Goal: Information Seeking & Learning: Learn about a topic

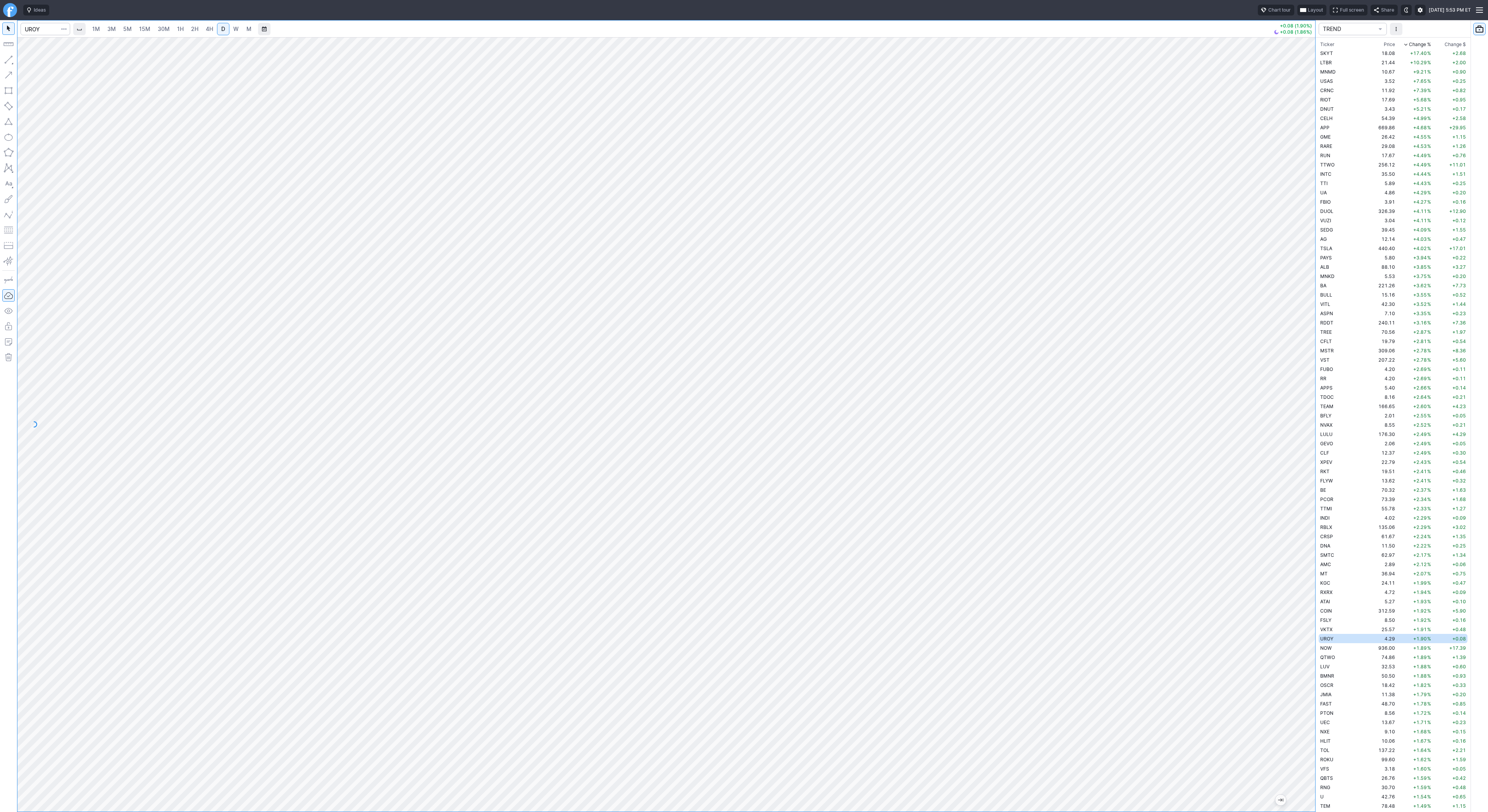
scroll to position [251, 0]
click at [1334, 392] on td "NOW" at bounding box center [1343, 397] width 49 height 10
click at [44, 62] on span "Line" at bounding box center [45, 61] width 31 height 8
drag, startPoint x: 39, startPoint y: 60, endPoint x: 43, endPoint y: 81, distance: 21.4
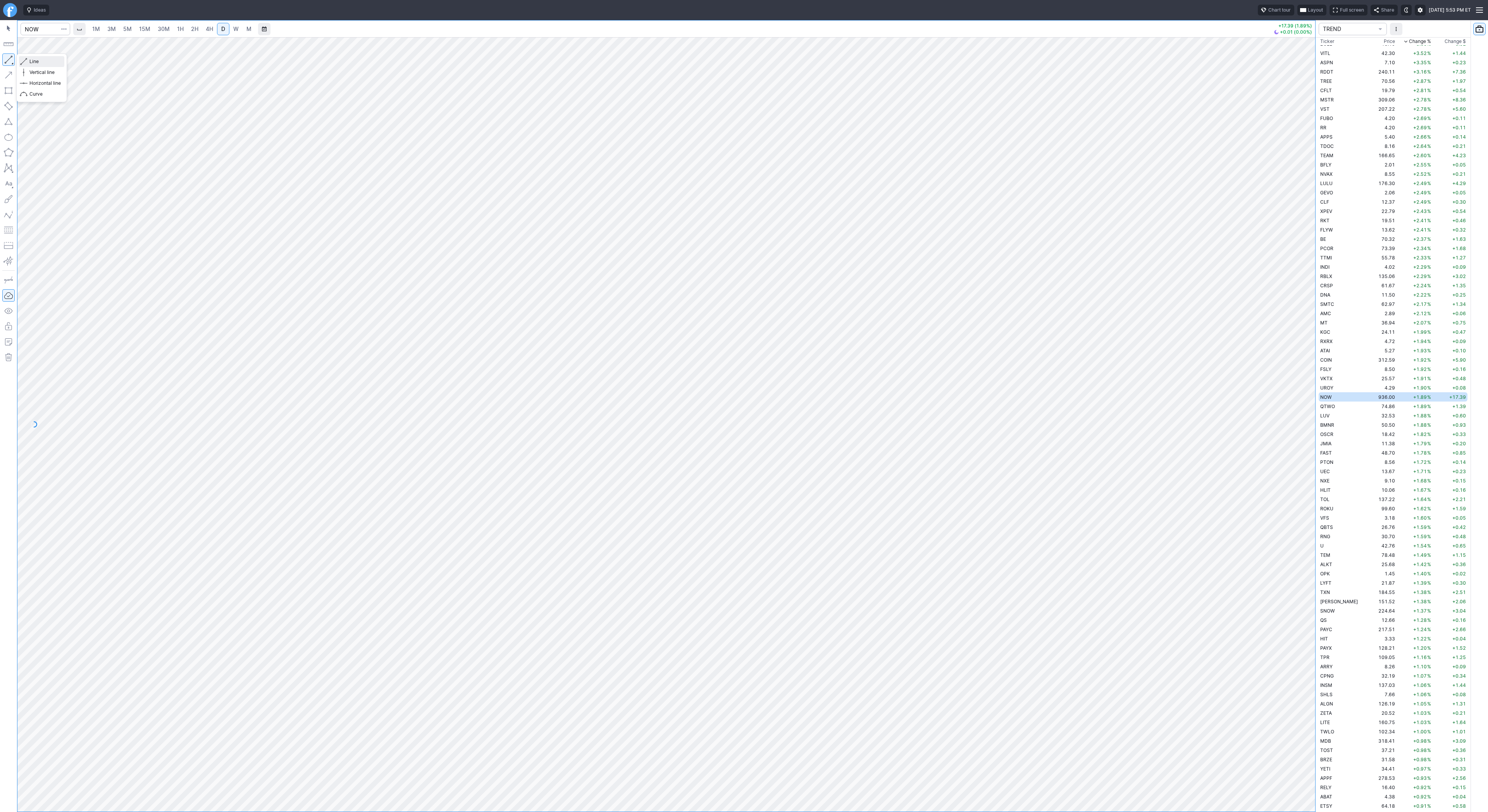
click at [39, 60] on span "Line" at bounding box center [45, 61] width 31 height 8
click at [6, 62] on button "button" at bounding box center [8, 59] width 13 height 13
click at [34, 60] on span "Line" at bounding box center [45, 61] width 31 height 8
click at [35, 32] on input "Search" at bounding box center [45, 28] width 50 height 13
type input "amd"
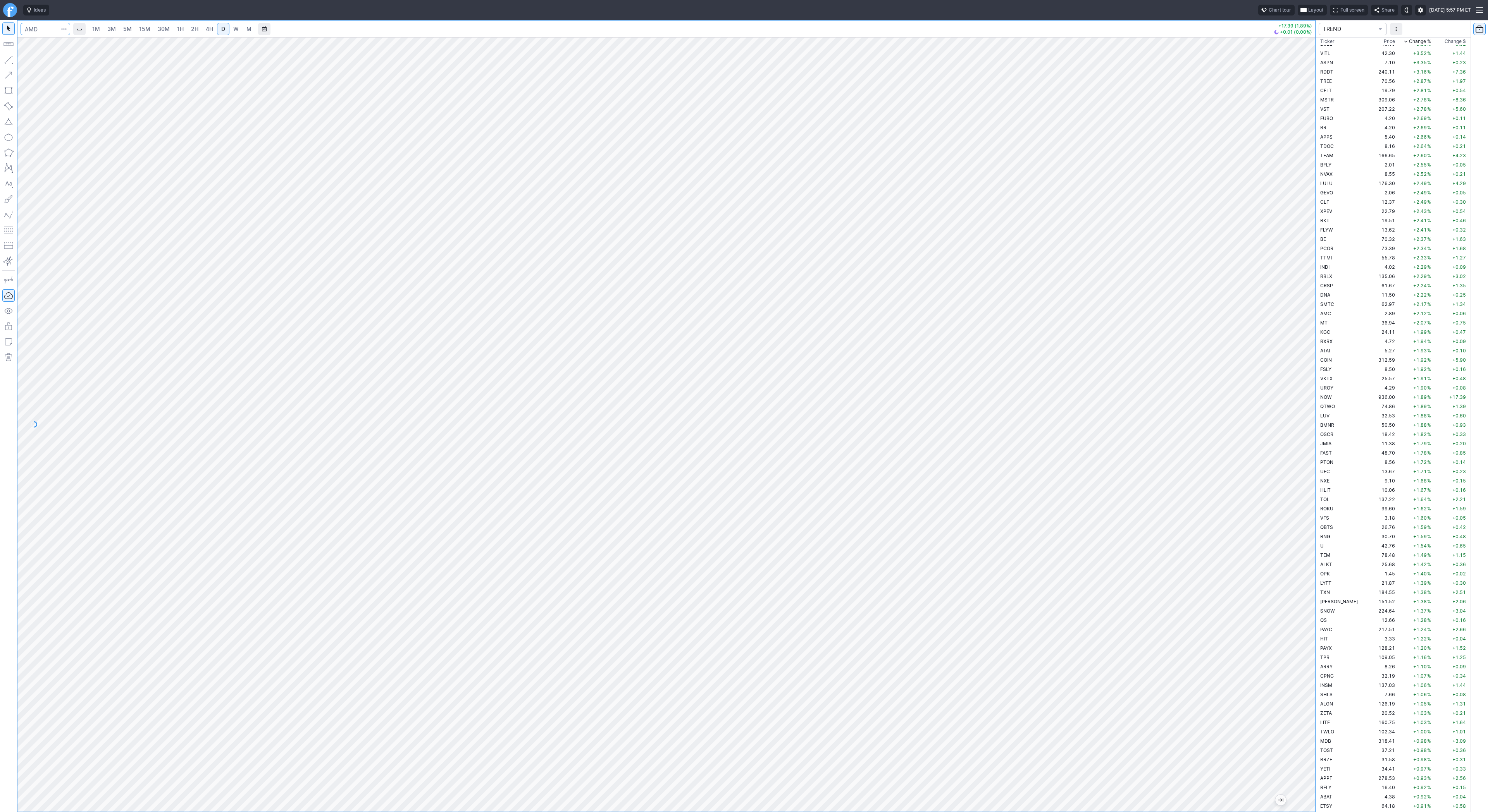
scroll to position [1683, 0]
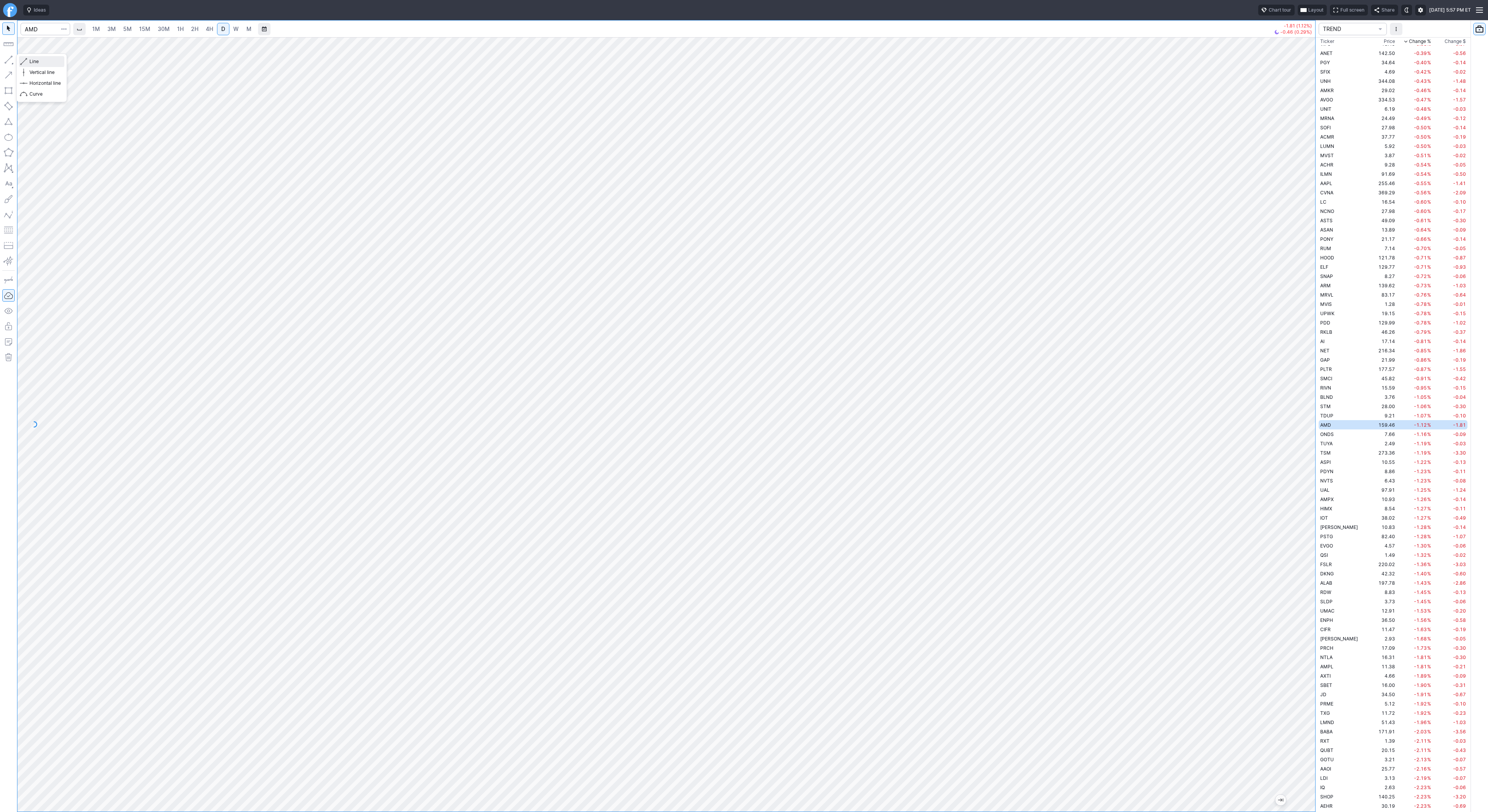
click at [36, 61] on span "Line" at bounding box center [45, 61] width 31 height 8
click at [28, 60] on button "Line" at bounding box center [41, 61] width 46 height 11
click at [40, 60] on span "Line" at bounding box center [45, 61] width 31 height 8
click at [30, 58] on span "Line" at bounding box center [45, 61] width 31 height 8
click at [31, 61] on span "Line" at bounding box center [45, 61] width 31 height 8
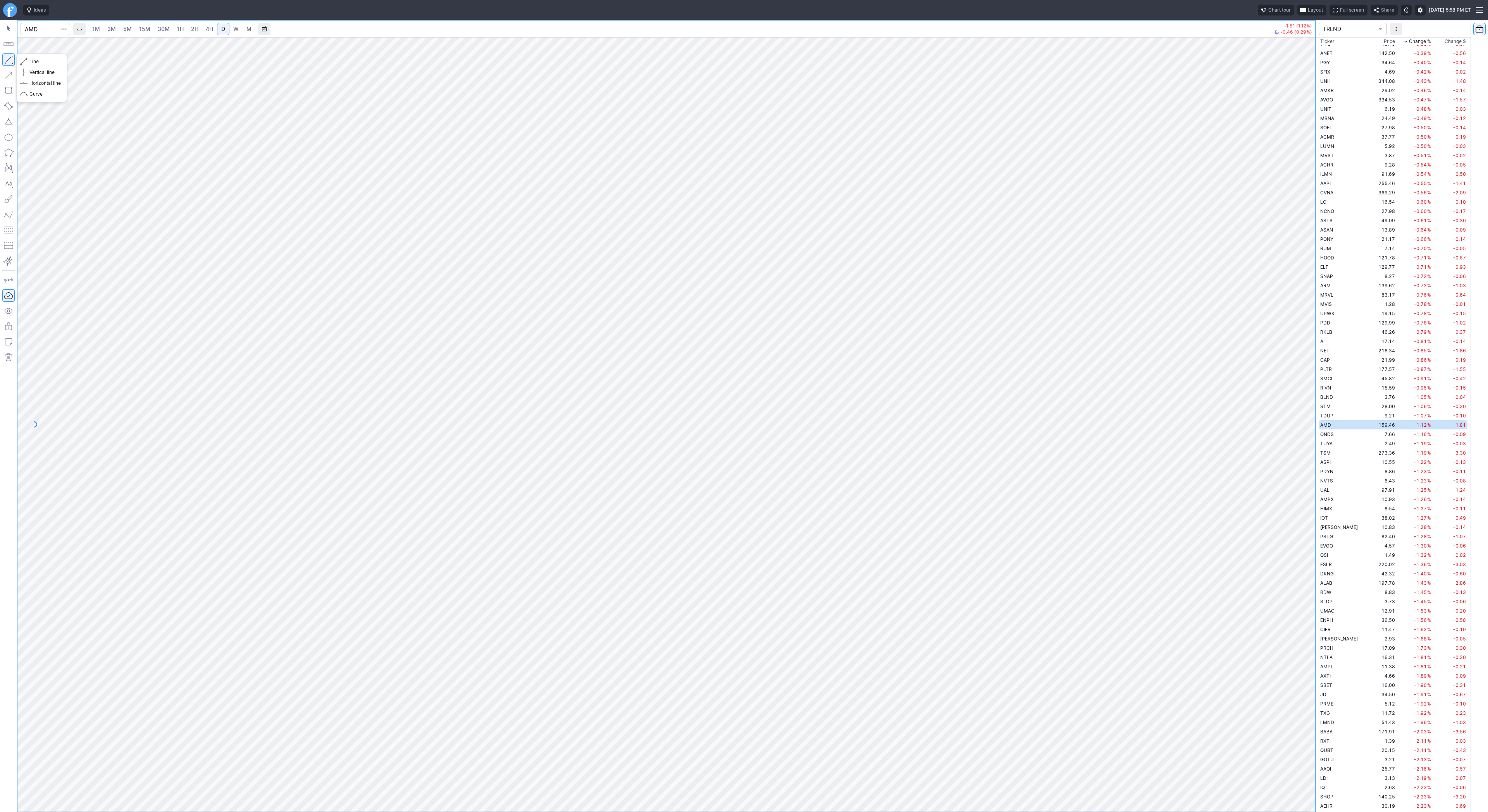
click at [6, 58] on button "button" at bounding box center [8, 59] width 13 height 13
click at [37, 62] on span "Line" at bounding box center [45, 61] width 31 height 8
click at [32, 28] on input "Search" at bounding box center [45, 28] width 50 height 13
type input "mu"
click at [98, 48] on span "Micron Technology Inc" at bounding box center [83, 46] width 50 height 6
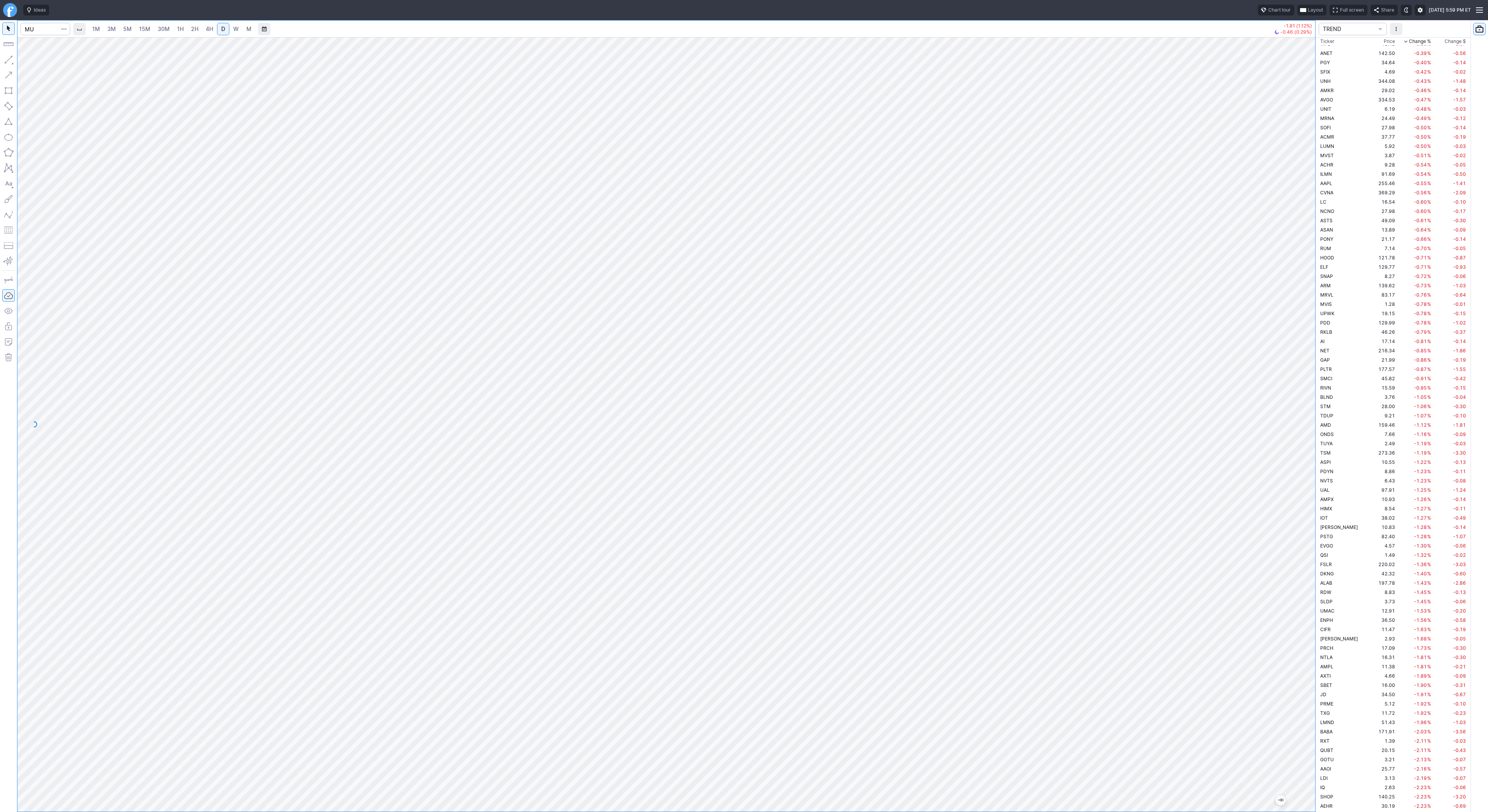
scroll to position [977, 0]
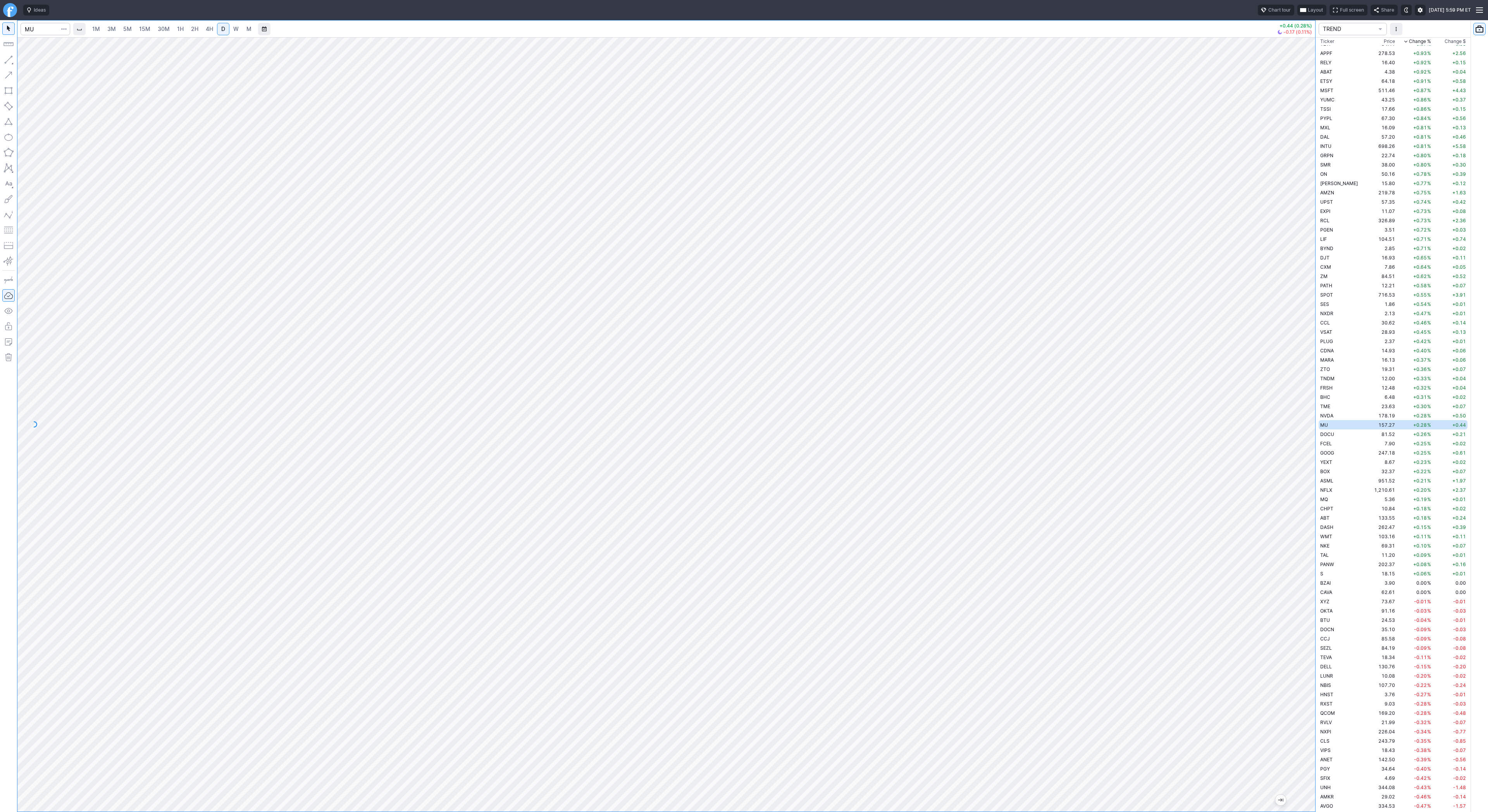
drag, startPoint x: 1306, startPoint y: 479, endPoint x: 1305, endPoint y: 535, distance: 56.0
click at [1306, 535] on div at bounding box center [1307, 423] width 17 height 756
click at [30, 61] on span "Line" at bounding box center [45, 61] width 31 height 8
click at [32, 58] on span "Line" at bounding box center [45, 61] width 31 height 8
drag, startPoint x: 32, startPoint y: 60, endPoint x: 46, endPoint y: 91, distance: 34.0
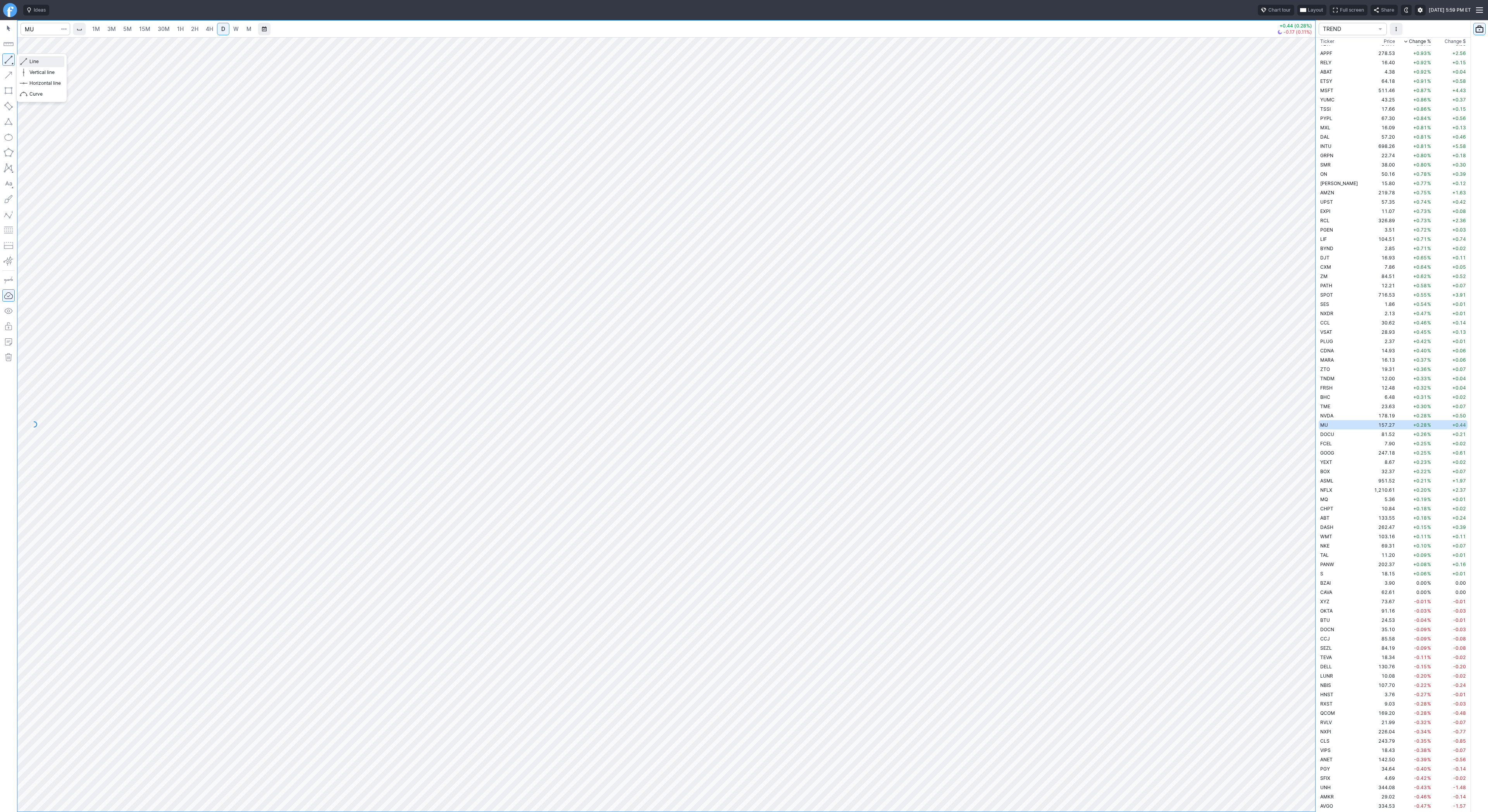
click at [32, 60] on span "Line" at bounding box center [45, 61] width 31 height 8
click at [6, 63] on button "button" at bounding box center [8, 59] width 13 height 13
click at [33, 62] on span "Line" at bounding box center [45, 61] width 31 height 8
click at [28, 58] on button "Line" at bounding box center [41, 61] width 46 height 11
click at [6, 56] on button "button" at bounding box center [8, 59] width 13 height 13
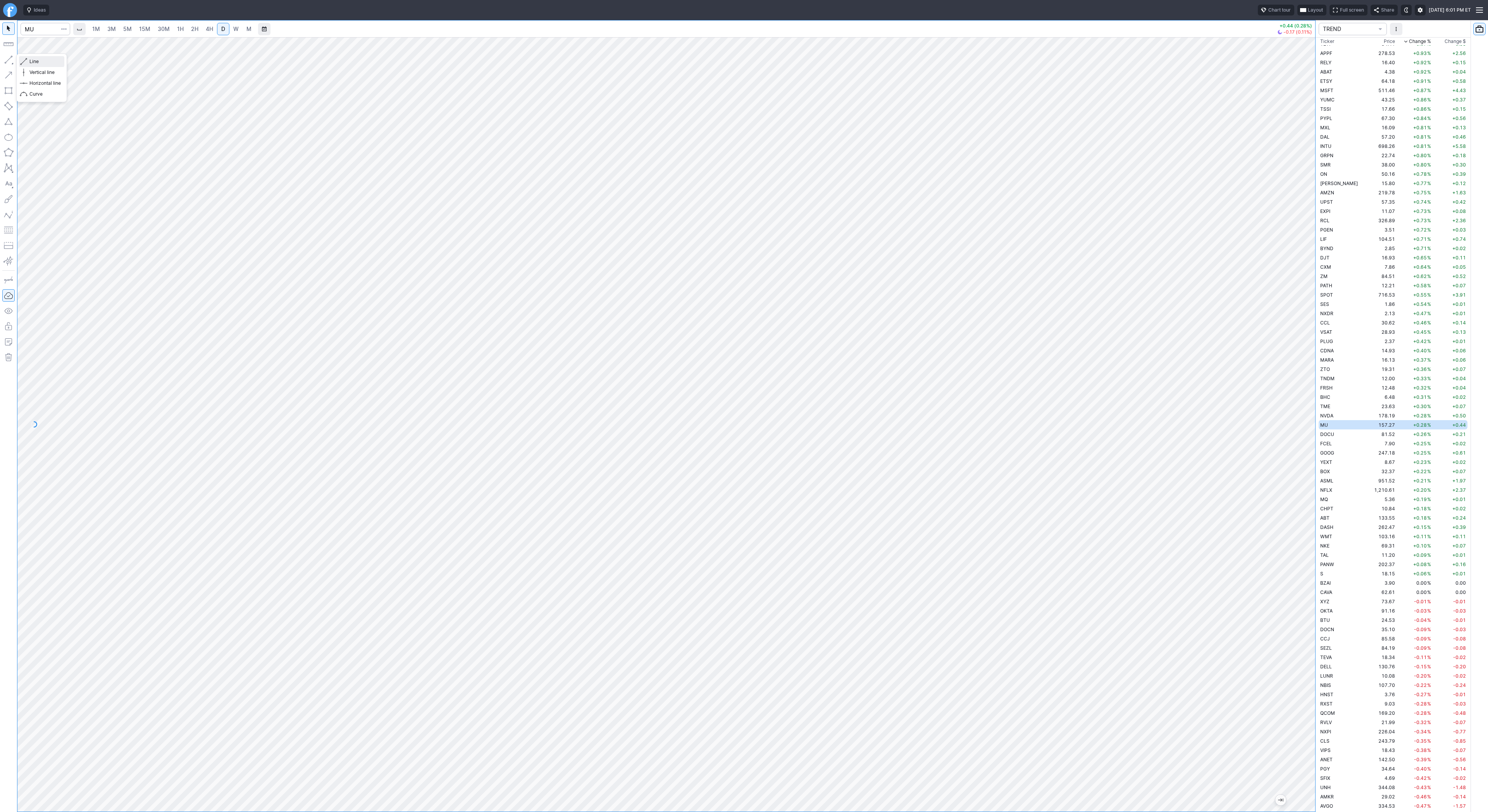
click at [28, 59] on button "Line" at bounding box center [41, 61] width 46 height 11
click at [30, 58] on span "Line" at bounding box center [45, 61] width 31 height 8
click at [26, 60] on span "button" at bounding box center [24, 61] width 5 height 11
click at [1339, 434] on td "DOCU" at bounding box center [1343, 434] width 49 height 10
click at [1340, 425] on td "MU" at bounding box center [1343, 425] width 49 height 10
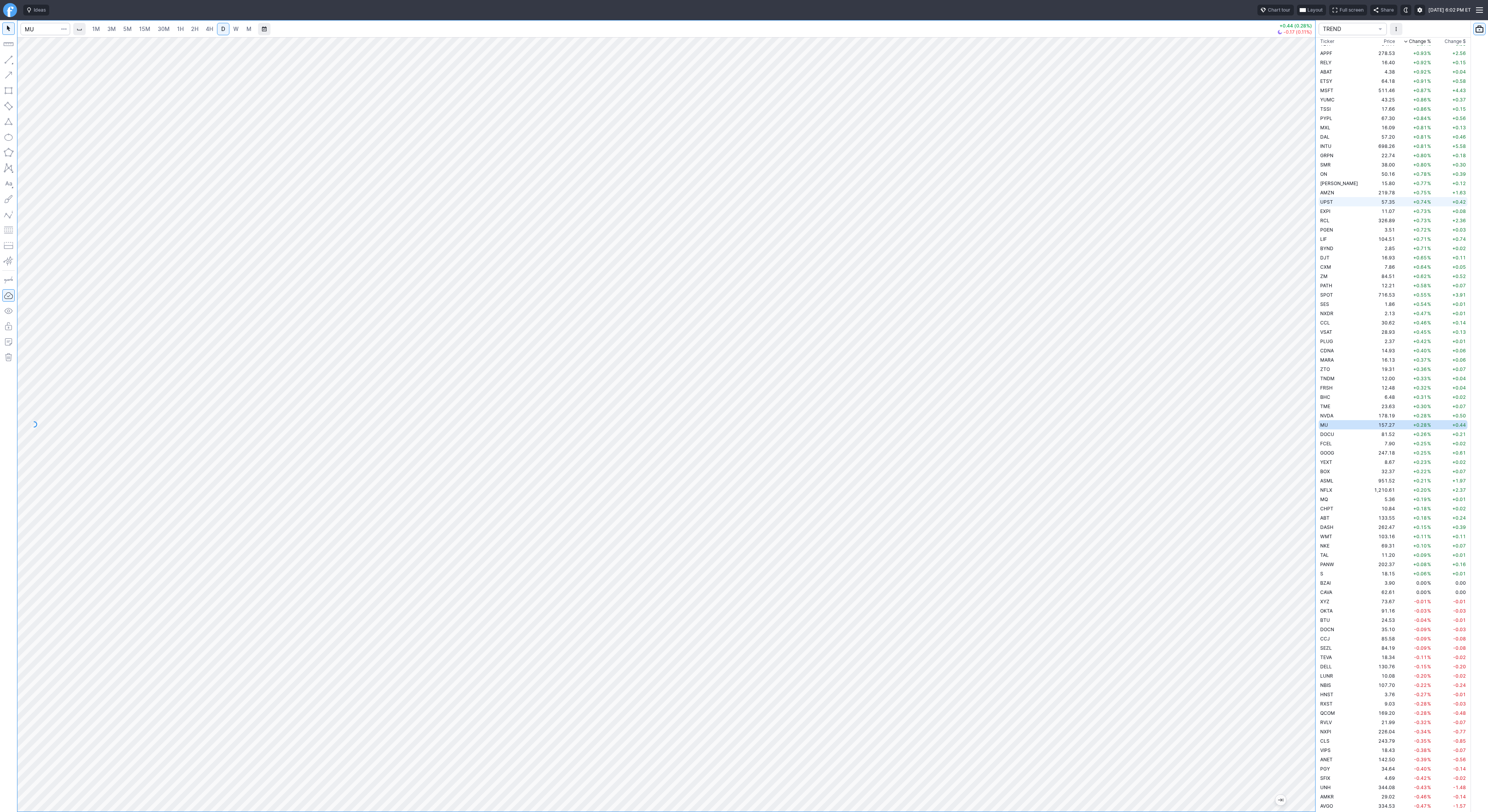
click at [1325, 201] on span "UPST" at bounding box center [1326, 203] width 13 height 6
click at [33, 64] on span "Line" at bounding box center [45, 61] width 31 height 8
click at [36, 63] on span "Line" at bounding box center [45, 61] width 31 height 8
click at [56, 63] on span "Line" at bounding box center [45, 61] width 31 height 8
click at [1294, 604] on div at bounding box center [666, 424] width 1298 height 775
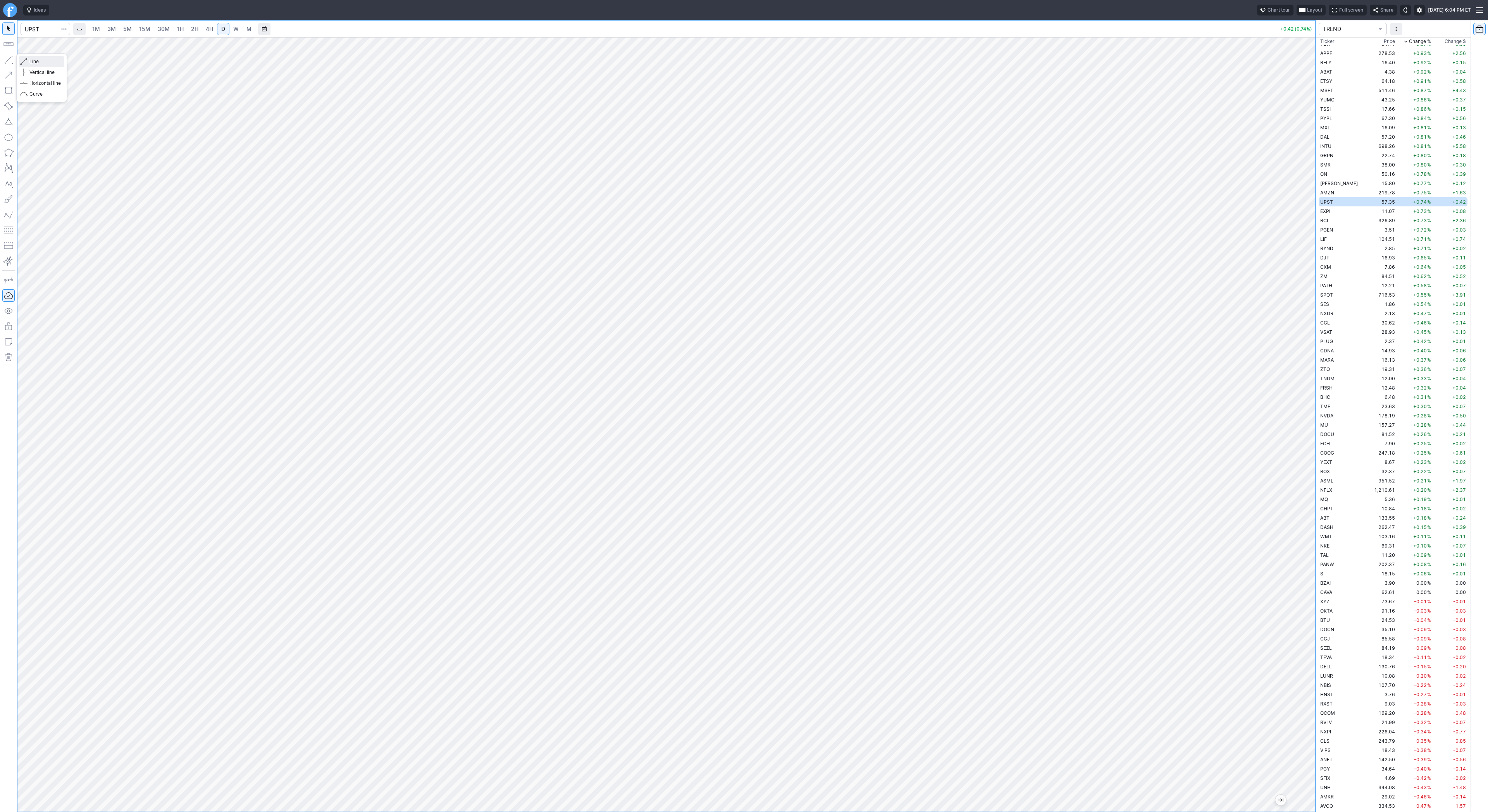
click at [30, 62] on span "Line" at bounding box center [45, 61] width 31 height 8
click at [35, 58] on span "Line" at bounding box center [45, 61] width 31 height 8
click at [28, 59] on button "Line" at bounding box center [41, 61] width 46 height 11
click at [41, 62] on span "Line" at bounding box center [45, 61] width 31 height 8
click at [6, 62] on button "button" at bounding box center [8, 59] width 13 height 13
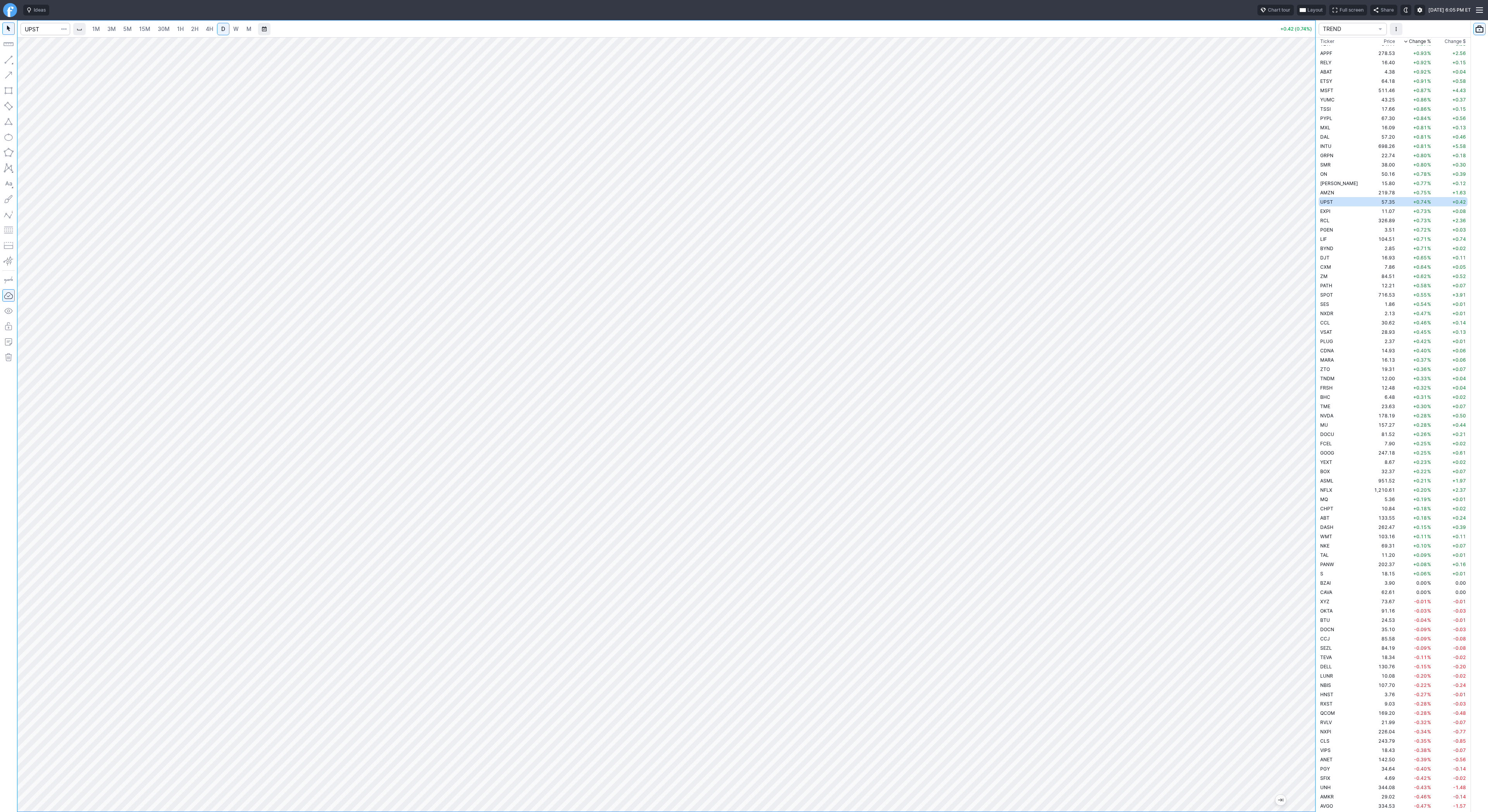
drag, startPoint x: 1313, startPoint y: 401, endPoint x: 1314, endPoint y: 458, distance: 57.0
click at [1314, 458] on div at bounding box center [1307, 423] width 17 height 756
drag, startPoint x: 9, startPoint y: 58, endPoint x: 11, endPoint y: 70, distance: 12.2
click at [8, 60] on button "button" at bounding box center [8, 59] width 13 height 13
drag, startPoint x: 34, startPoint y: 60, endPoint x: 53, endPoint y: 91, distance: 36.4
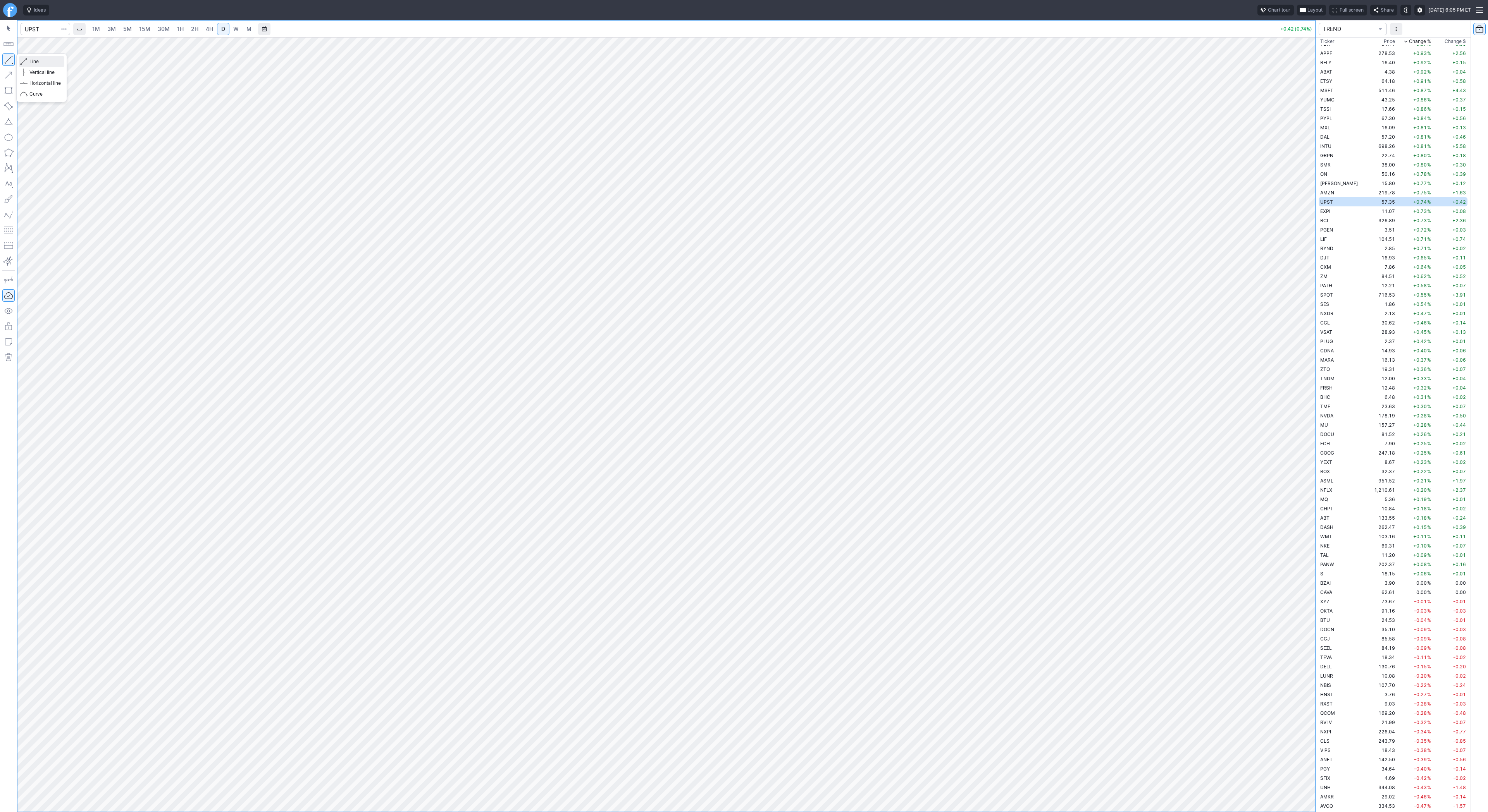
click at [34, 61] on span "Line" at bounding box center [45, 61] width 31 height 8
click at [32, 63] on span "Line" at bounding box center [45, 61] width 31 height 8
click at [30, 64] on span "Line" at bounding box center [45, 61] width 31 height 8
click at [8, 56] on button "button" at bounding box center [8, 59] width 13 height 13
click at [37, 61] on span "Line" at bounding box center [45, 61] width 31 height 8
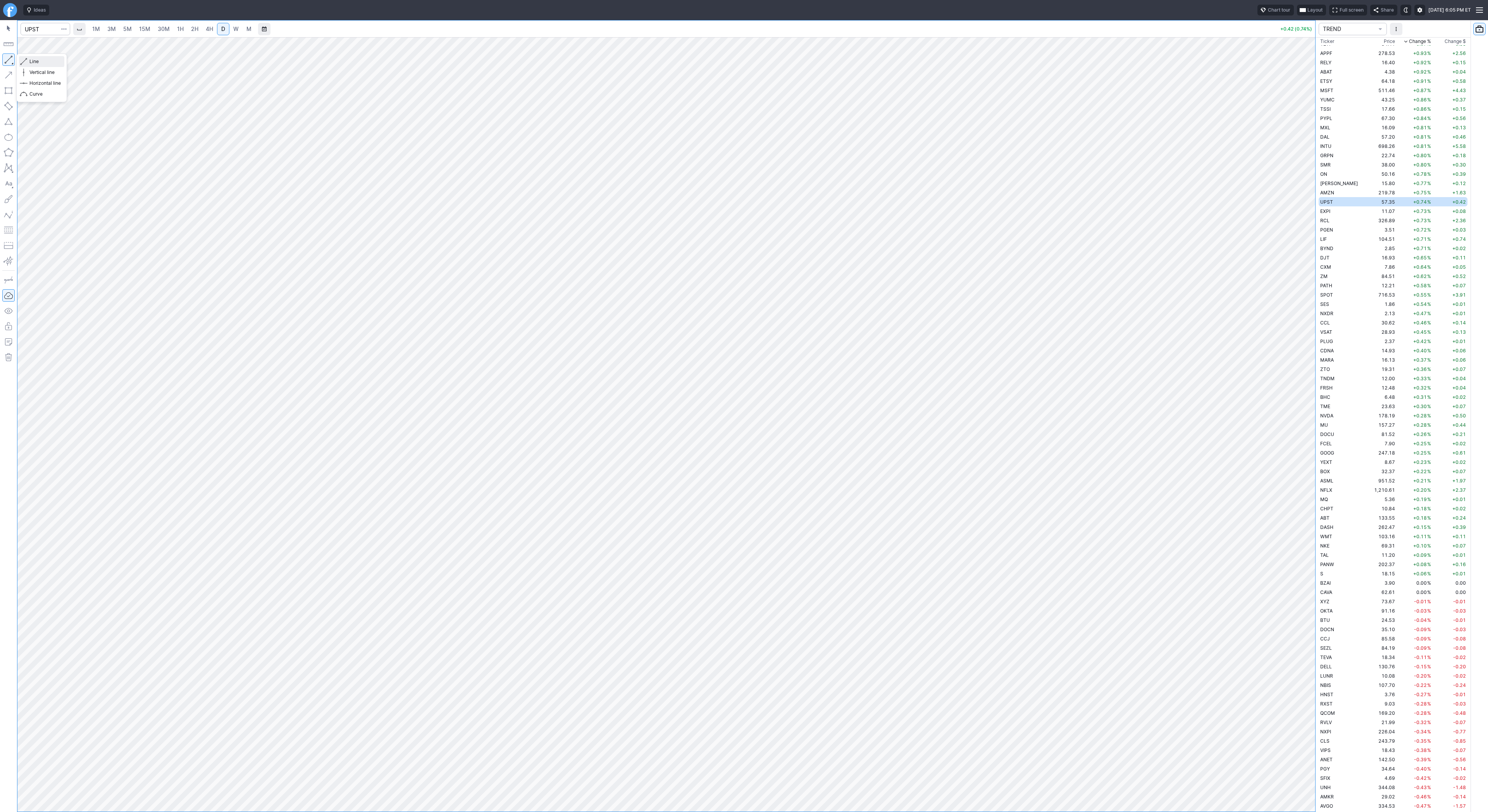
click at [37, 60] on span "Line" at bounding box center [45, 61] width 31 height 8
click at [28, 61] on button "Line" at bounding box center [41, 61] width 46 height 11
click at [28, 60] on button "Line" at bounding box center [41, 61] width 46 height 11
click at [42, 61] on span "Line" at bounding box center [45, 61] width 31 height 8
click at [46, 62] on span "Line" at bounding box center [45, 61] width 31 height 8
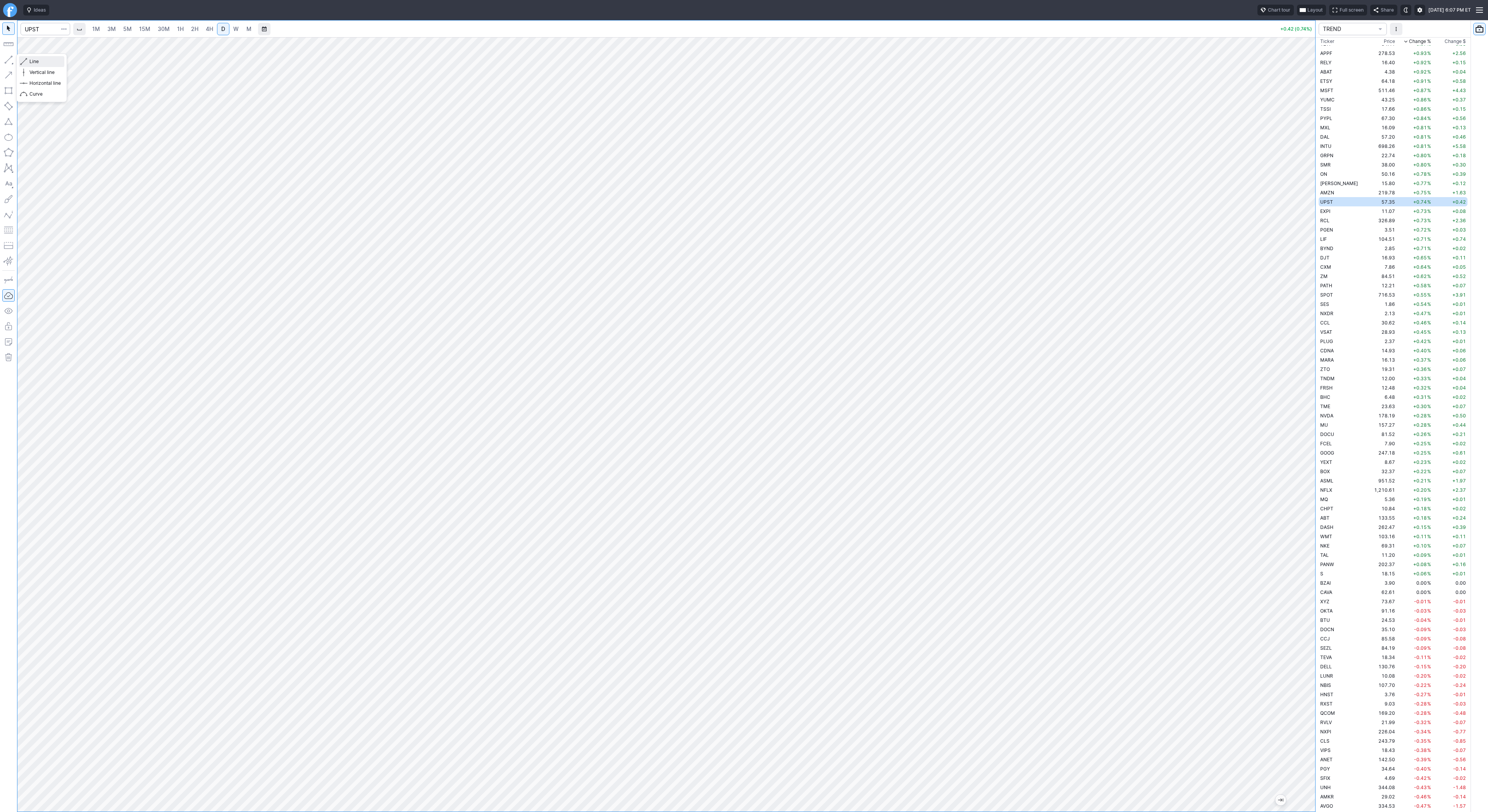
drag, startPoint x: 35, startPoint y: 61, endPoint x: 46, endPoint y: 95, distance: 35.7
click at [35, 61] on span "Line" at bounding box center [45, 61] width 31 height 8
click at [1329, 258] on td "DJT" at bounding box center [1343, 258] width 49 height 10
drag, startPoint x: 1308, startPoint y: 655, endPoint x: 1309, endPoint y: 594, distance: 61.0
click at [1309, 594] on div at bounding box center [1307, 423] width 17 height 756
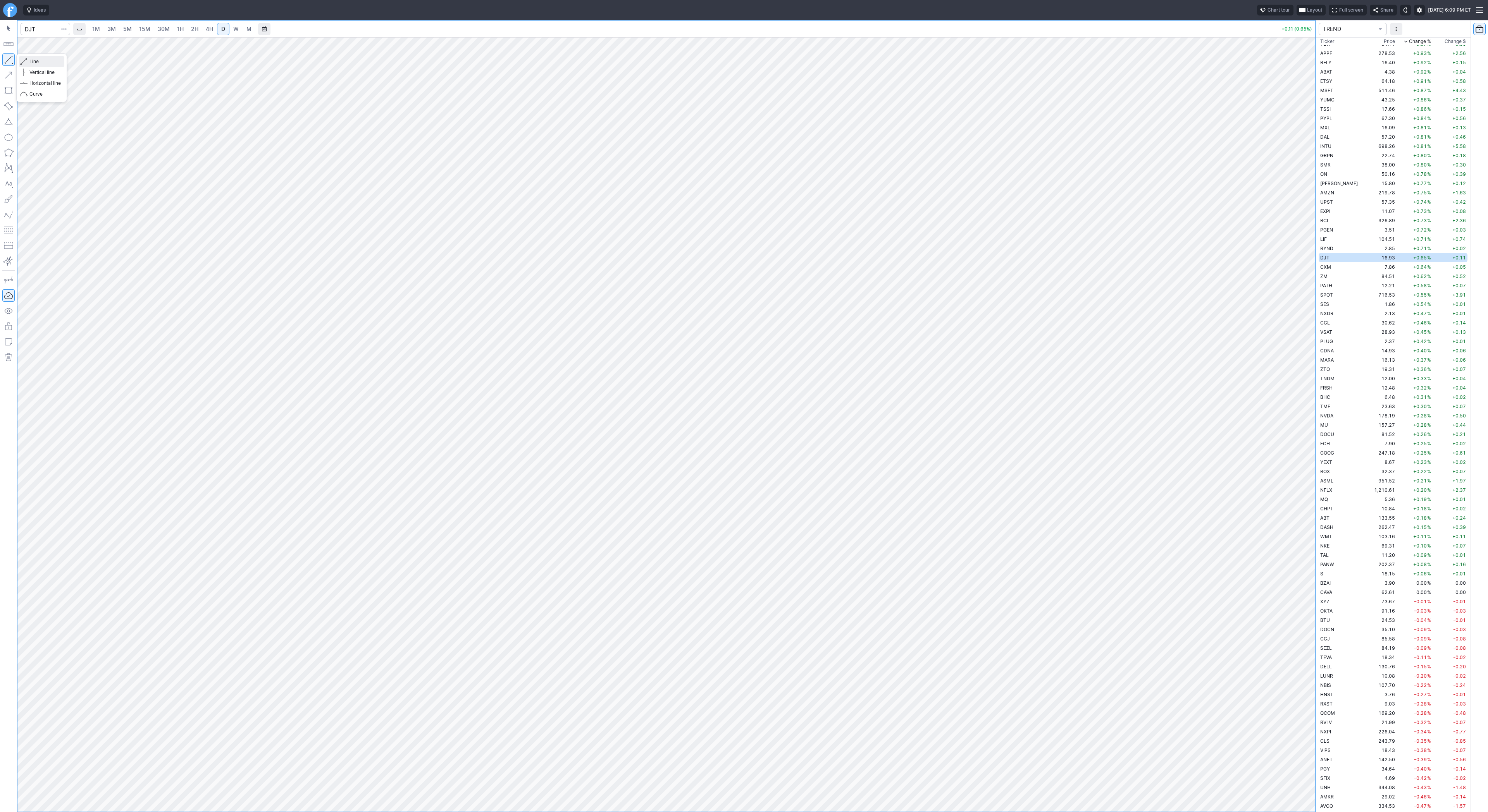
click at [30, 62] on span "Line" at bounding box center [45, 61] width 31 height 8
click at [28, 59] on button "Line" at bounding box center [41, 61] width 46 height 11
click at [33, 64] on span "Line" at bounding box center [45, 61] width 31 height 8
click at [36, 62] on span "Line" at bounding box center [45, 61] width 31 height 8
click at [1358, 651] on div "1M 3M 5M 15M 30M 1H 2H 4H D W M +0.11 (0.65%) TREND Ticker Price Chg.% Change %…" at bounding box center [744, 417] width 1488 height 793
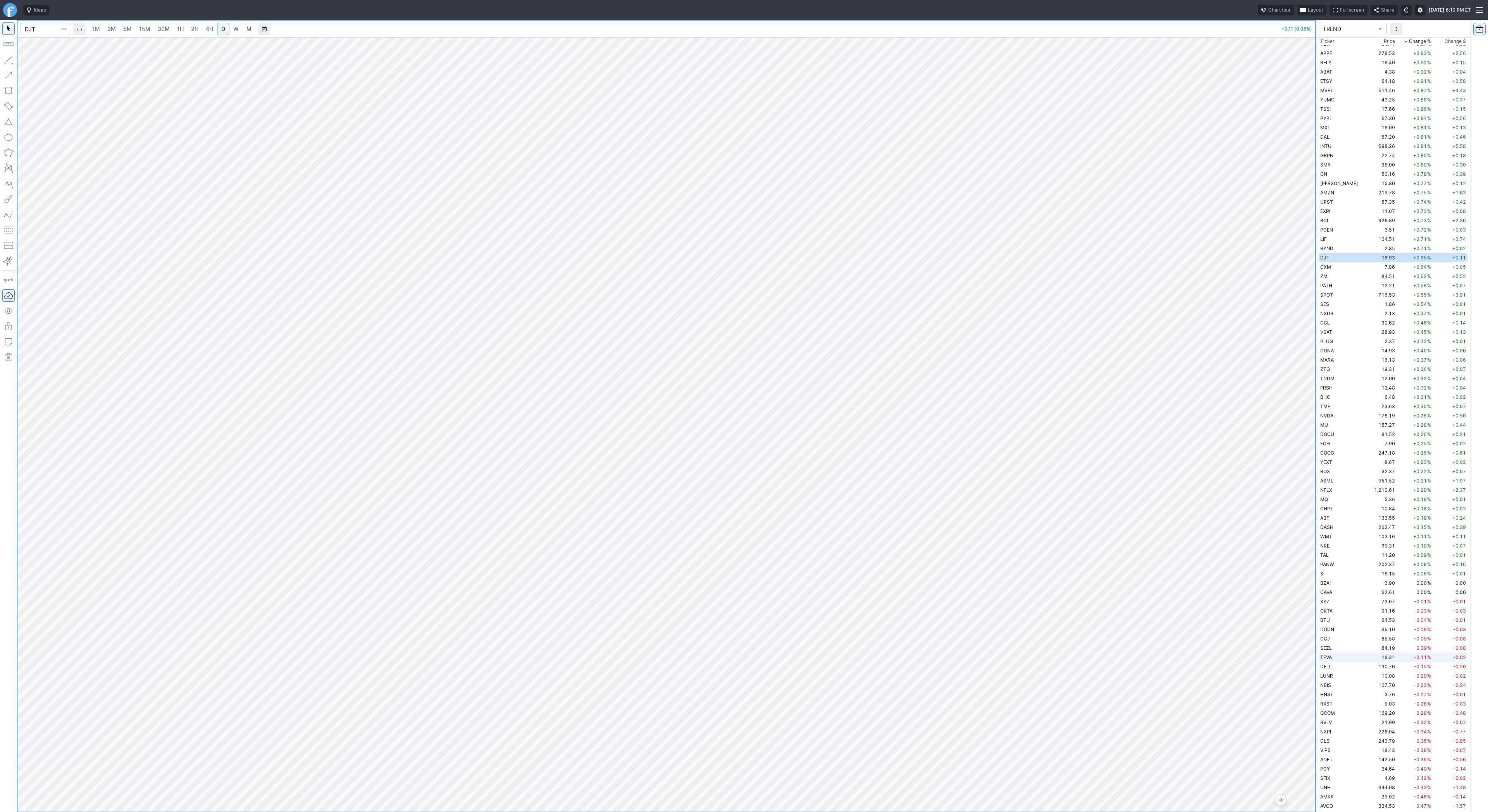
drag, startPoint x: 1321, startPoint y: 624, endPoint x: 1321, endPoint y: 654, distance: 30.0
click at [1322, 669] on div "1M 3M 5M 15M 30M 1H 2H 4H D W M +0.11 (0.65%) TREND Ticker Price Chg.% Change %…" at bounding box center [744, 417] width 1488 height 793
drag, startPoint x: 1312, startPoint y: 629, endPoint x: 1314, endPoint y: 548, distance: 81.0
click at [1314, 548] on div at bounding box center [1307, 423] width 17 height 756
click at [40, 63] on span "Line" at bounding box center [45, 61] width 31 height 8
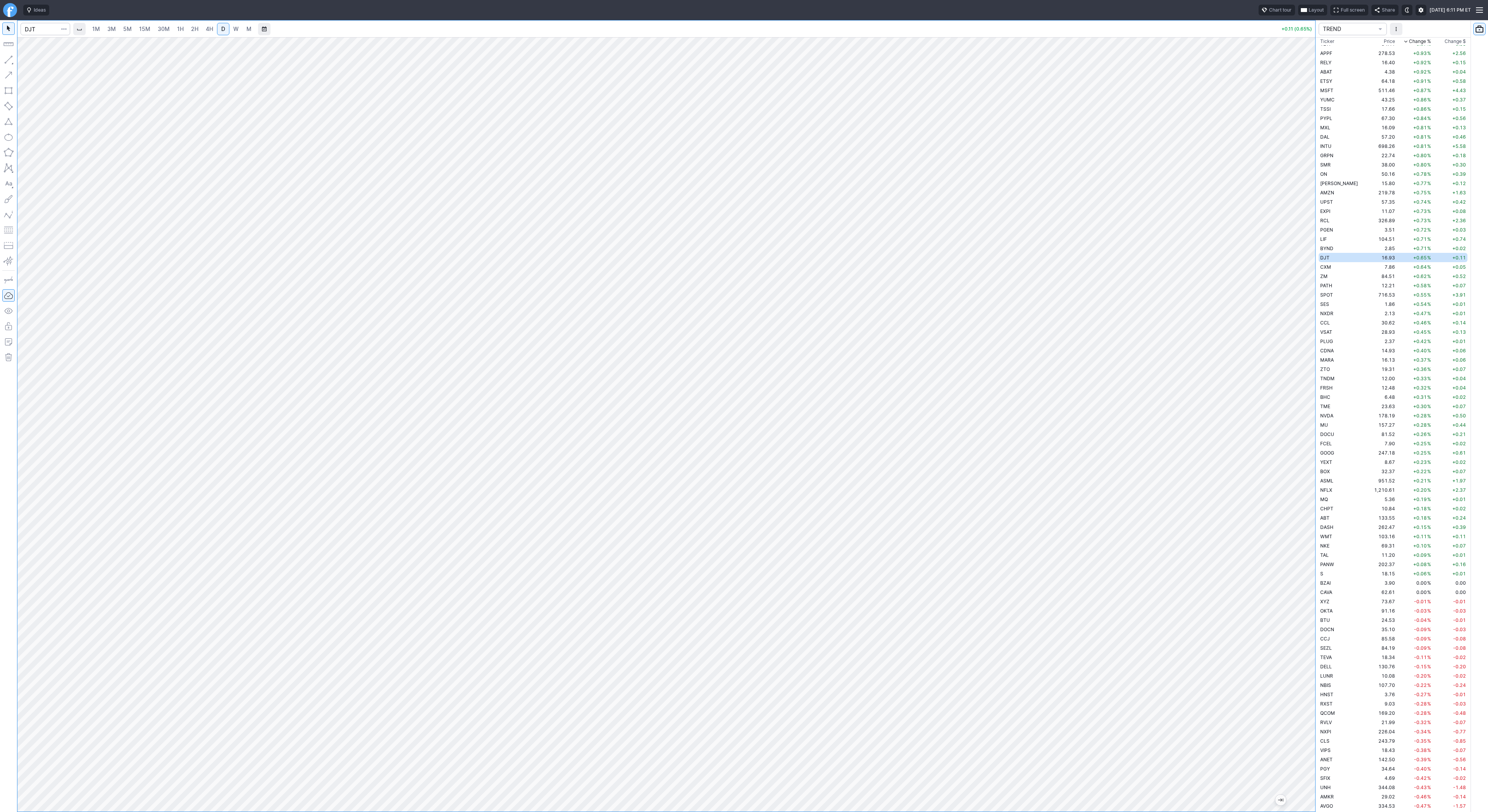
drag, startPoint x: 1312, startPoint y: 694, endPoint x: 1308, endPoint y: 627, distance: 67.1
click at [1308, 627] on div at bounding box center [1307, 423] width 17 height 756
drag, startPoint x: 34, startPoint y: 62, endPoint x: 37, endPoint y: 82, distance: 20.2
click at [34, 62] on span "Line" at bounding box center [45, 61] width 31 height 8
drag, startPoint x: 1314, startPoint y: 680, endPoint x: 1304, endPoint y: 557, distance: 123.4
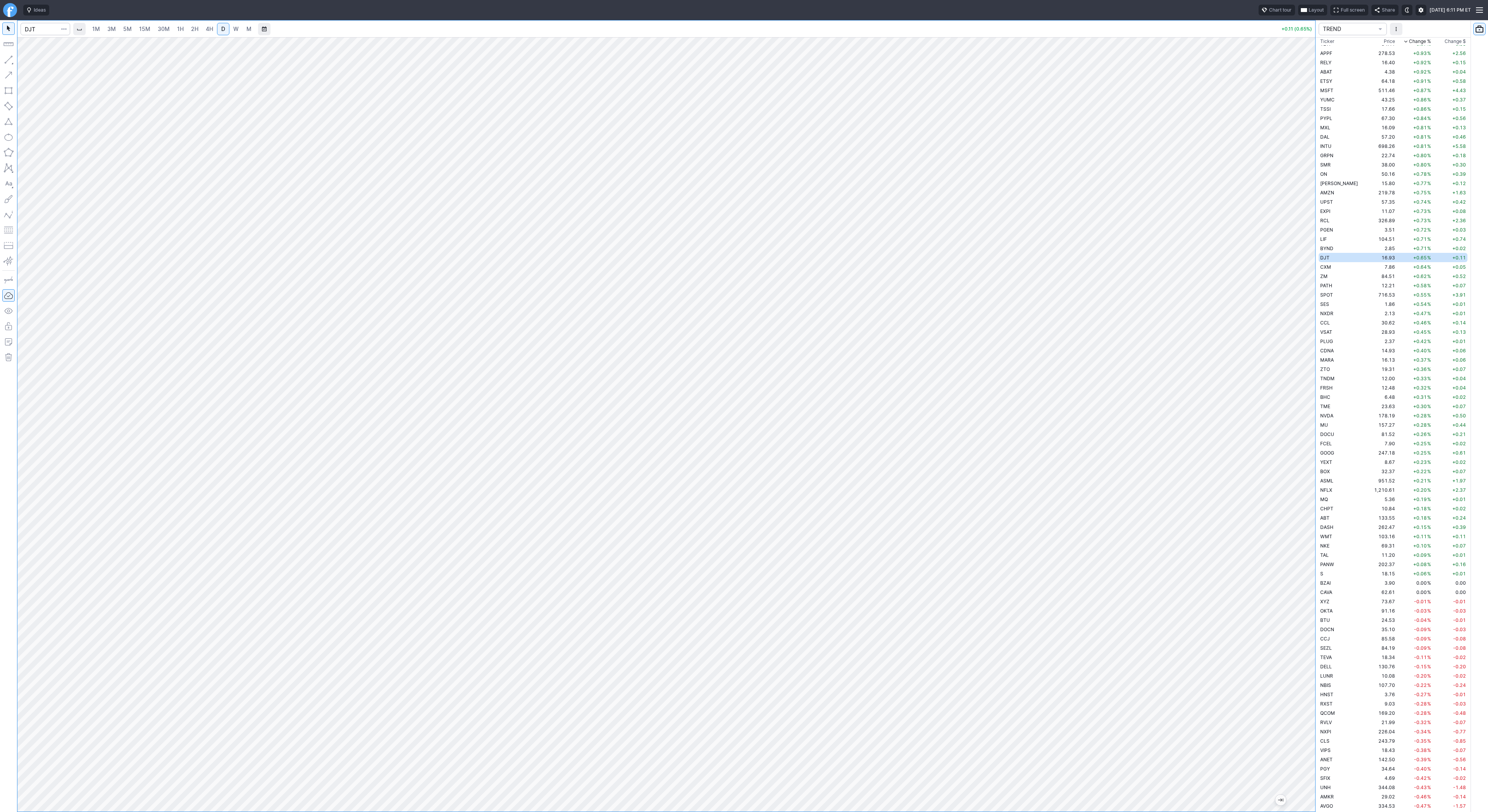
click at [1306, 556] on div at bounding box center [1307, 423] width 17 height 756
drag, startPoint x: 25, startPoint y: 61, endPoint x: 27, endPoint y: 78, distance: 17.1
click at [23, 65] on span "button" at bounding box center [24, 61] width 5 height 11
click at [36, 64] on span "Line" at bounding box center [45, 61] width 31 height 8
click at [41, 63] on span "Line" at bounding box center [45, 61] width 31 height 8
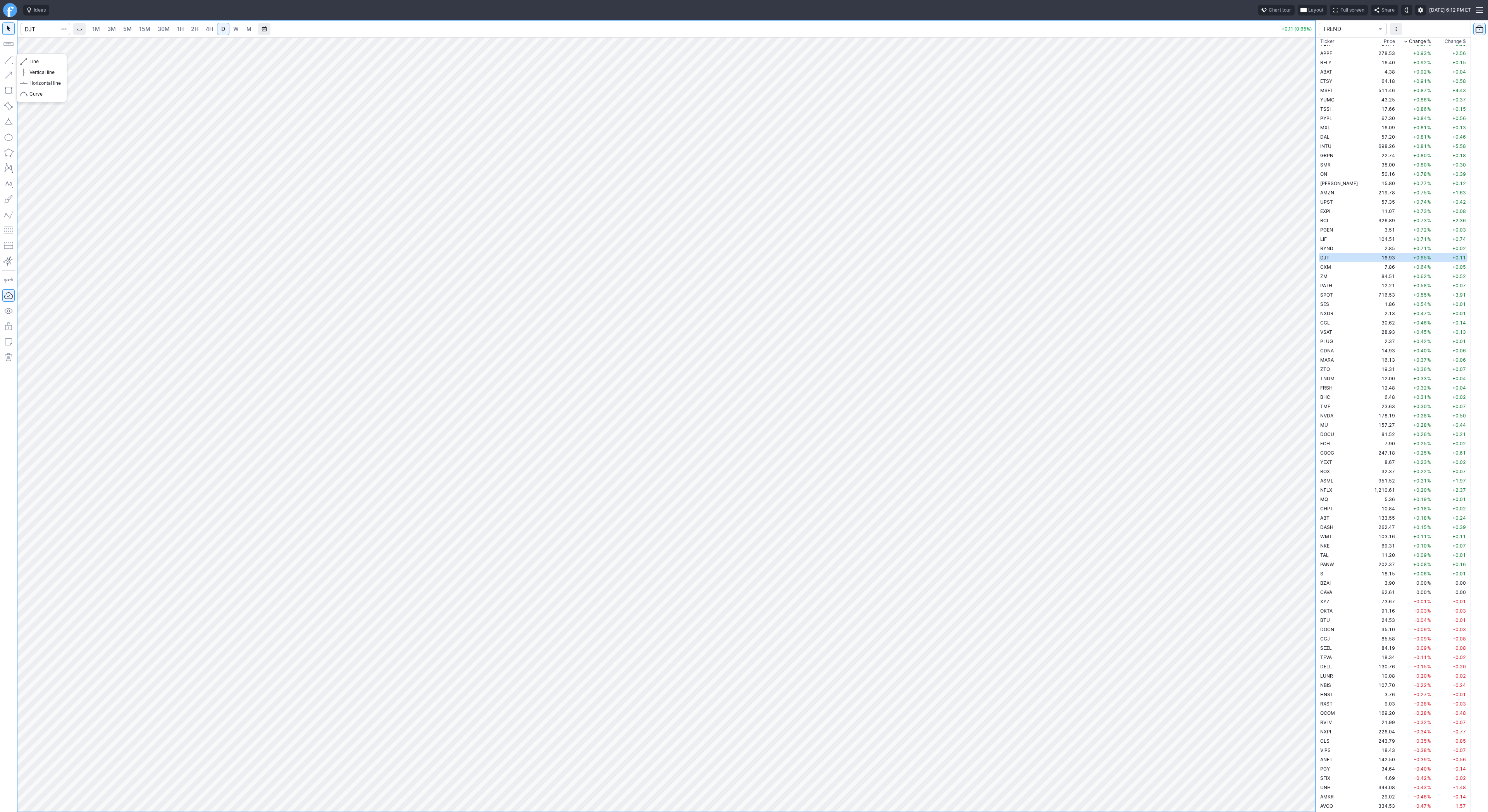
drag, startPoint x: 10, startPoint y: 56, endPoint x: 24, endPoint y: 72, distance: 21.3
click at [10, 58] on button "button" at bounding box center [8, 59] width 13 height 13
click at [36, 60] on span "Line" at bounding box center [45, 61] width 31 height 8
click at [32, 59] on span "Line" at bounding box center [45, 61] width 31 height 8
click at [34, 57] on span "Line" at bounding box center [45, 61] width 31 height 8
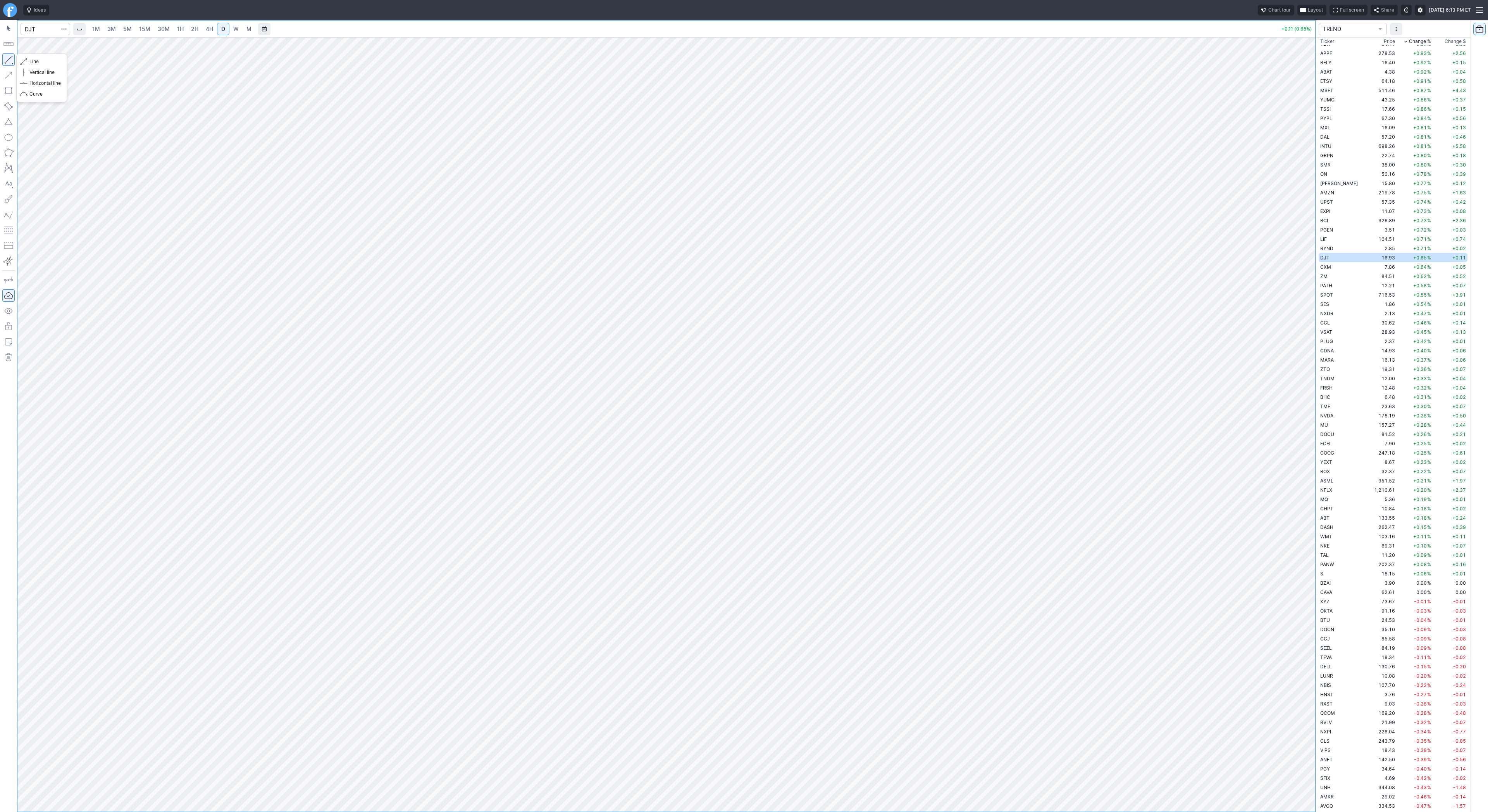
click at [10, 57] on button "button" at bounding box center [8, 59] width 13 height 13
click at [32, 61] on span "Line" at bounding box center [45, 61] width 31 height 8
click at [40, 61] on span "Line" at bounding box center [45, 61] width 31 height 8
drag, startPoint x: 40, startPoint y: 62, endPoint x: 57, endPoint y: 87, distance: 30.2
click at [40, 63] on span "Line" at bounding box center [45, 61] width 31 height 8
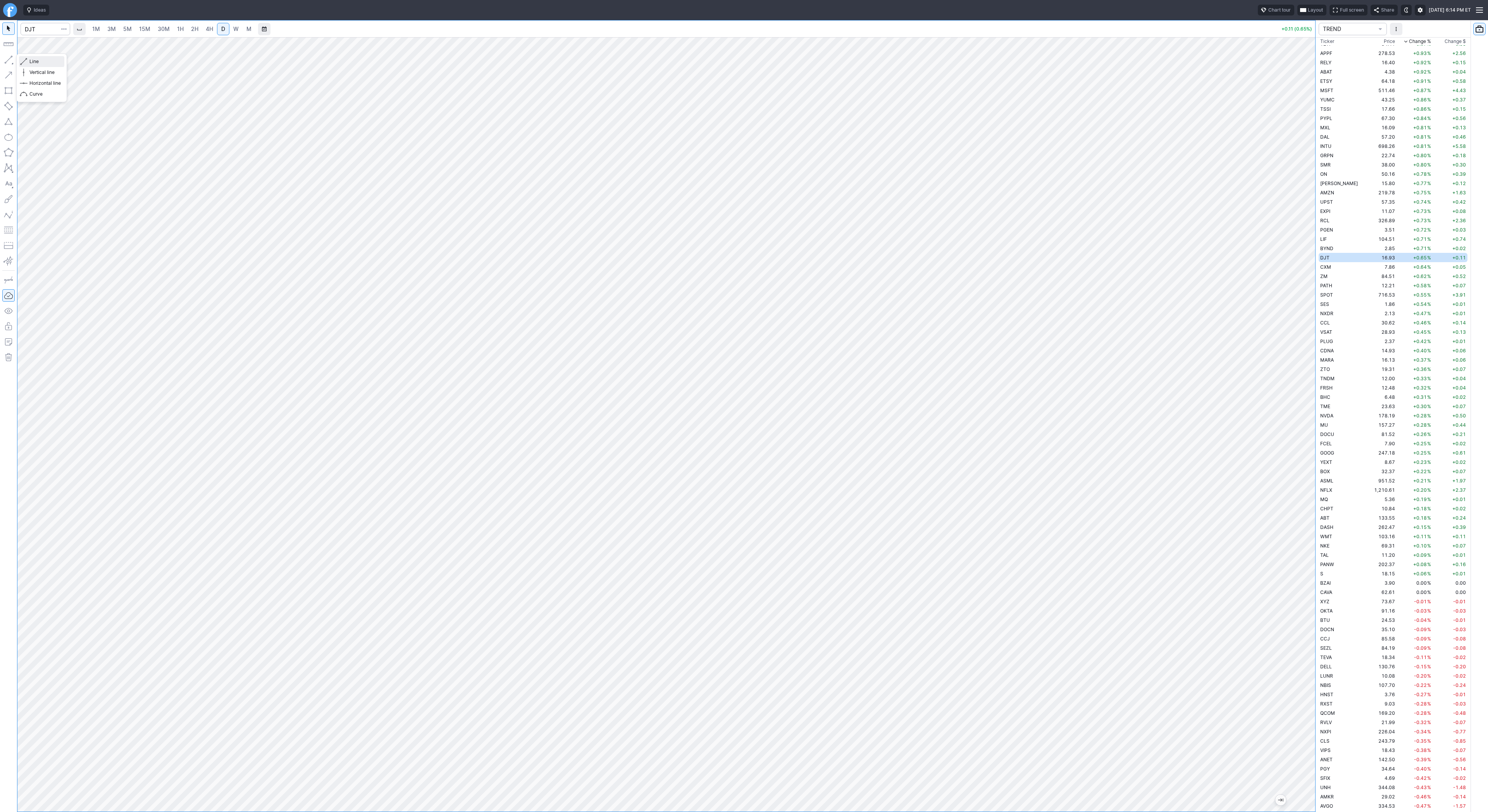
click at [27, 61] on button "Line" at bounding box center [41, 61] width 46 height 11
click at [34, 62] on span "Line" at bounding box center [45, 61] width 31 height 8
click at [42, 62] on span "Line" at bounding box center [45, 61] width 31 height 8
click at [35, 60] on span "Line" at bounding box center [45, 61] width 31 height 8
click at [6, 58] on button "button" at bounding box center [8, 59] width 13 height 13
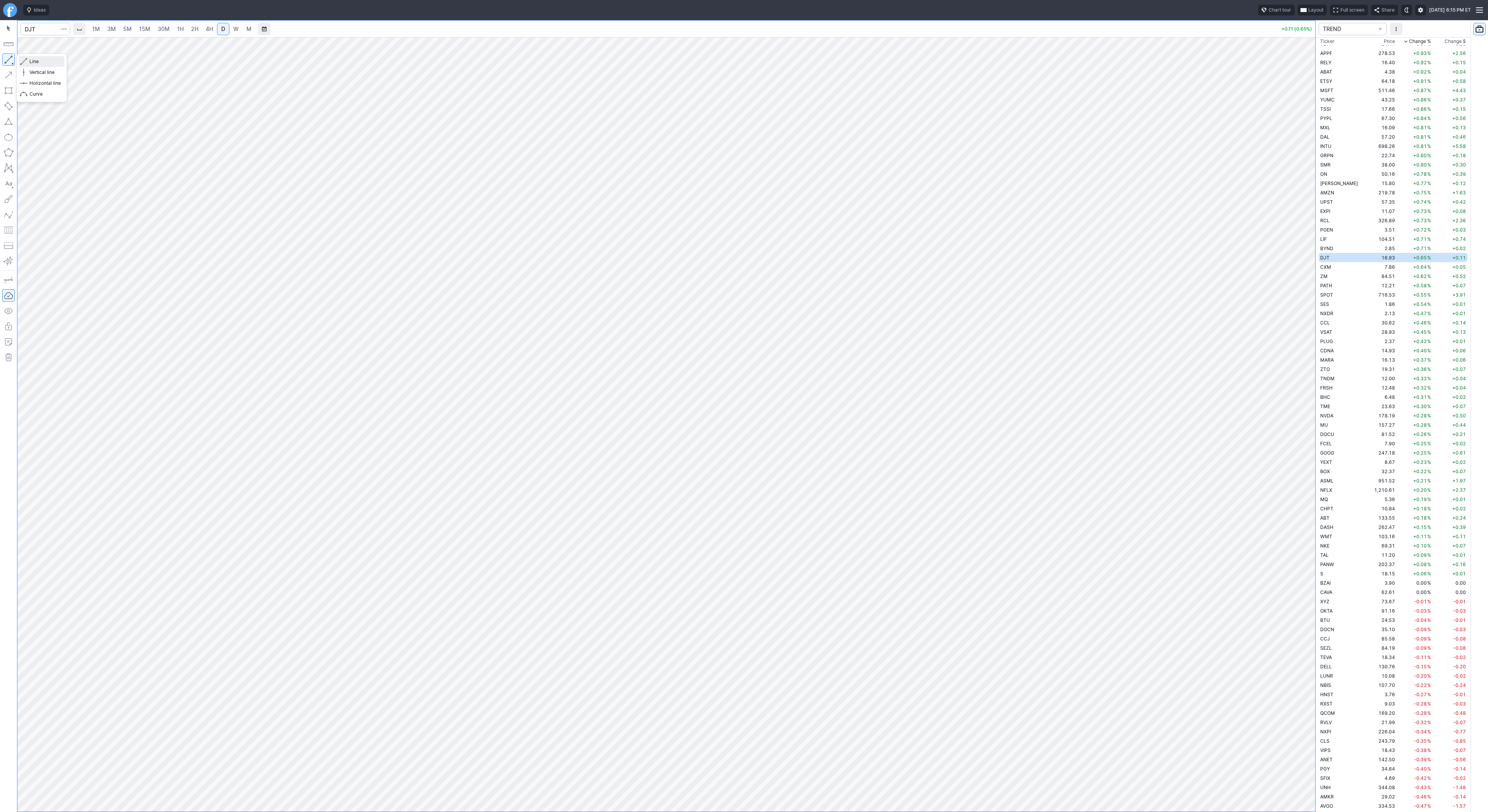
drag, startPoint x: 34, startPoint y: 59, endPoint x: 44, endPoint y: 82, distance: 25.1
click at [34, 60] on span "Line" at bounding box center [45, 61] width 31 height 8
click at [28, 61] on button "Line" at bounding box center [41, 61] width 46 height 11
drag, startPoint x: 44, startPoint y: 61, endPoint x: 54, endPoint y: 96, distance: 36.4
click at [44, 61] on span "Line" at bounding box center [45, 61] width 31 height 8
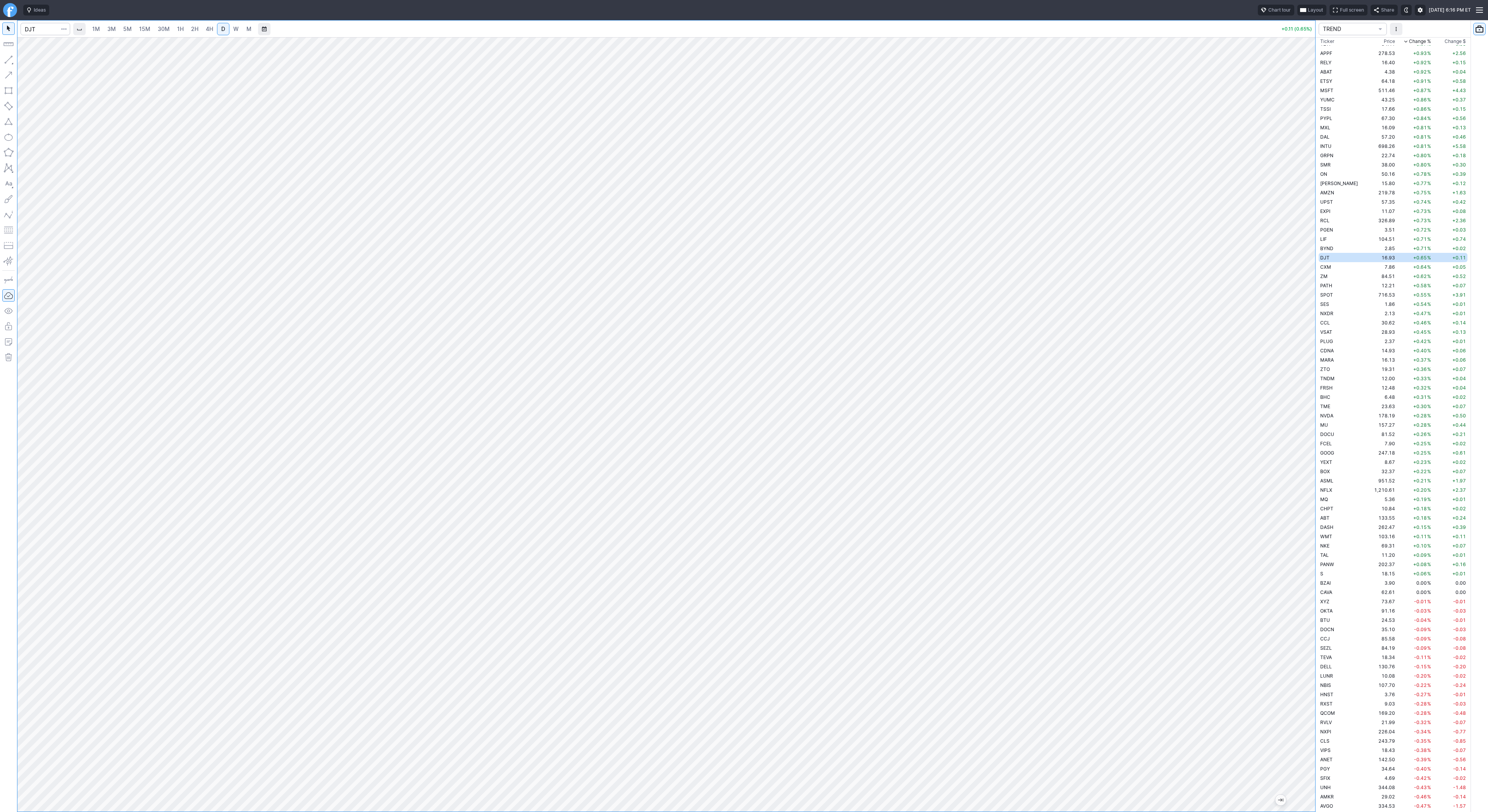
drag, startPoint x: 1311, startPoint y: 593, endPoint x: 1310, endPoint y: 698, distance: 105.0
click at [1310, 704] on div at bounding box center [1307, 423] width 17 height 756
click at [40, 63] on span "Line" at bounding box center [45, 61] width 31 height 8
click at [36, 60] on span "Line" at bounding box center [45, 61] width 31 height 8
click at [34, 58] on span "Line" at bounding box center [45, 61] width 31 height 8
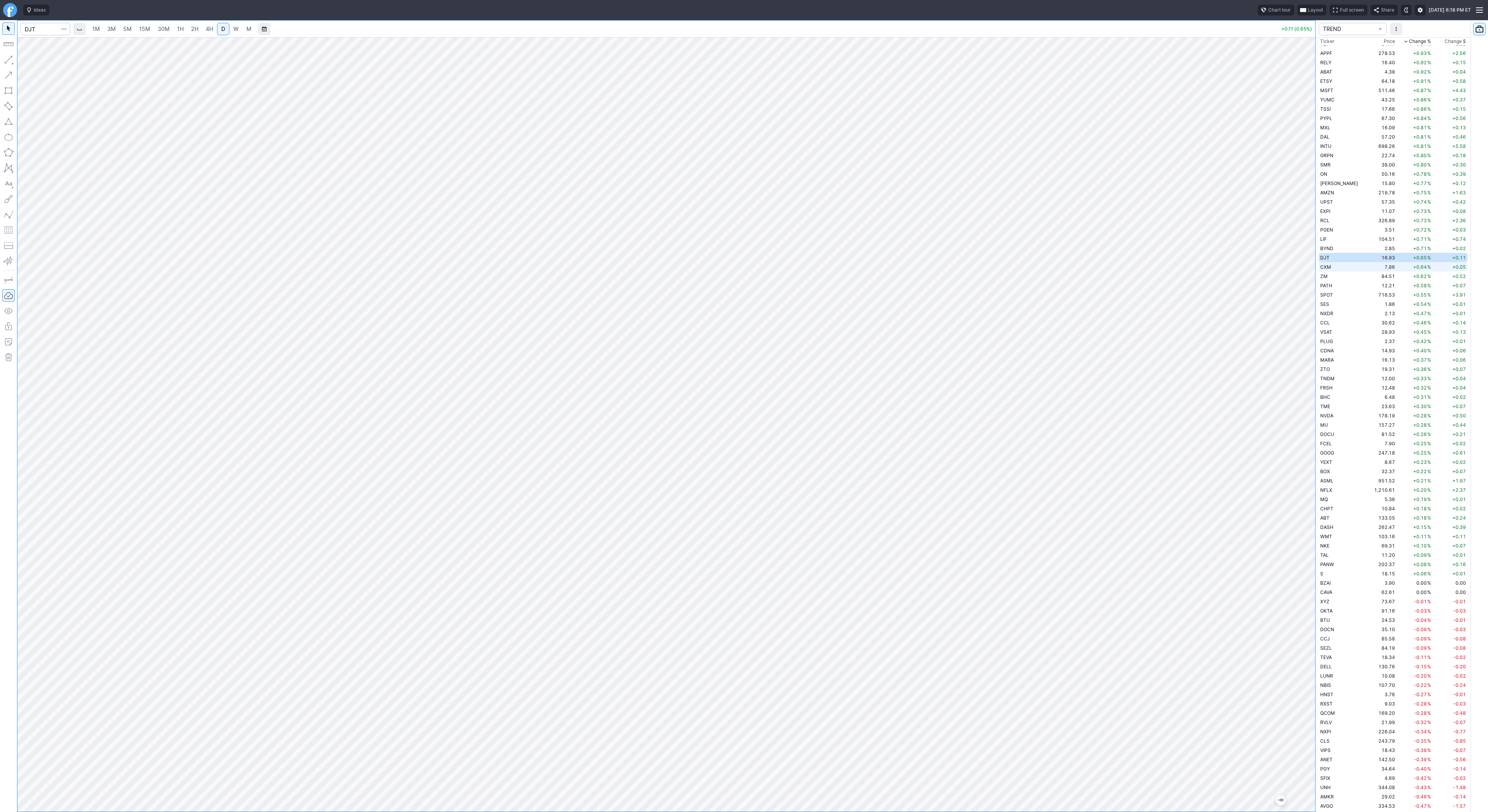
click at [1337, 270] on td "CXM" at bounding box center [1343, 267] width 49 height 10
click at [1336, 277] on td "ZM" at bounding box center [1343, 277] width 49 height 10
click at [1346, 424] on td "MU" at bounding box center [1343, 425] width 49 height 10
click at [1333, 482] on td "ASML" at bounding box center [1343, 481] width 49 height 10
click at [29, 59] on span "Line" at bounding box center [45, 61] width 31 height 8
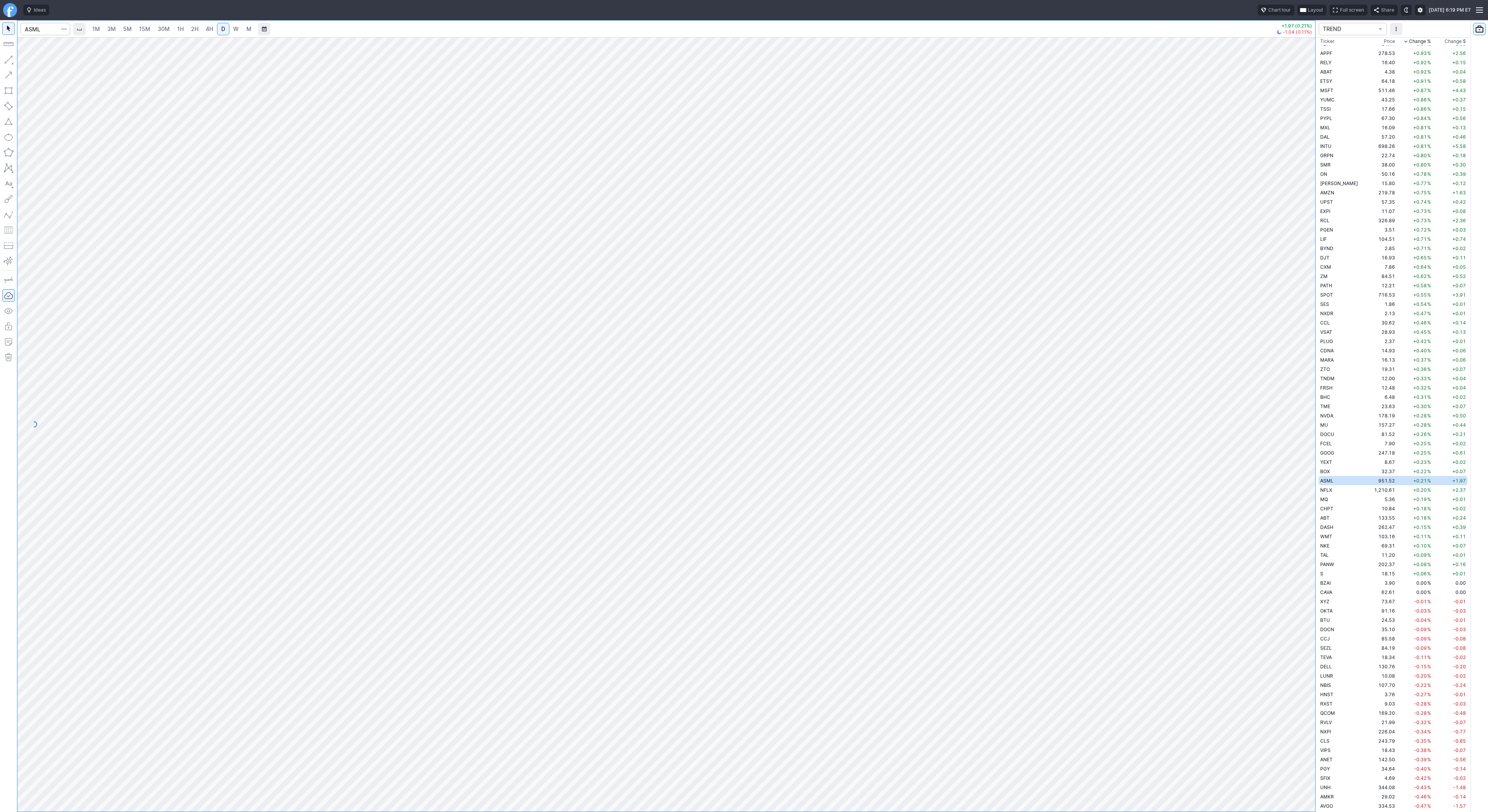
click at [11, 60] on button "button" at bounding box center [8, 59] width 13 height 13
click at [32, 60] on span "Line" at bounding box center [45, 61] width 31 height 8
click at [35, 60] on span "Line" at bounding box center [45, 61] width 31 height 8
click at [5, 63] on button "button" at bounding box center [8, 59] width 13 height 13
click at [48, 60] on span "Line" at bounding box center [45, 61] width 31 height 8
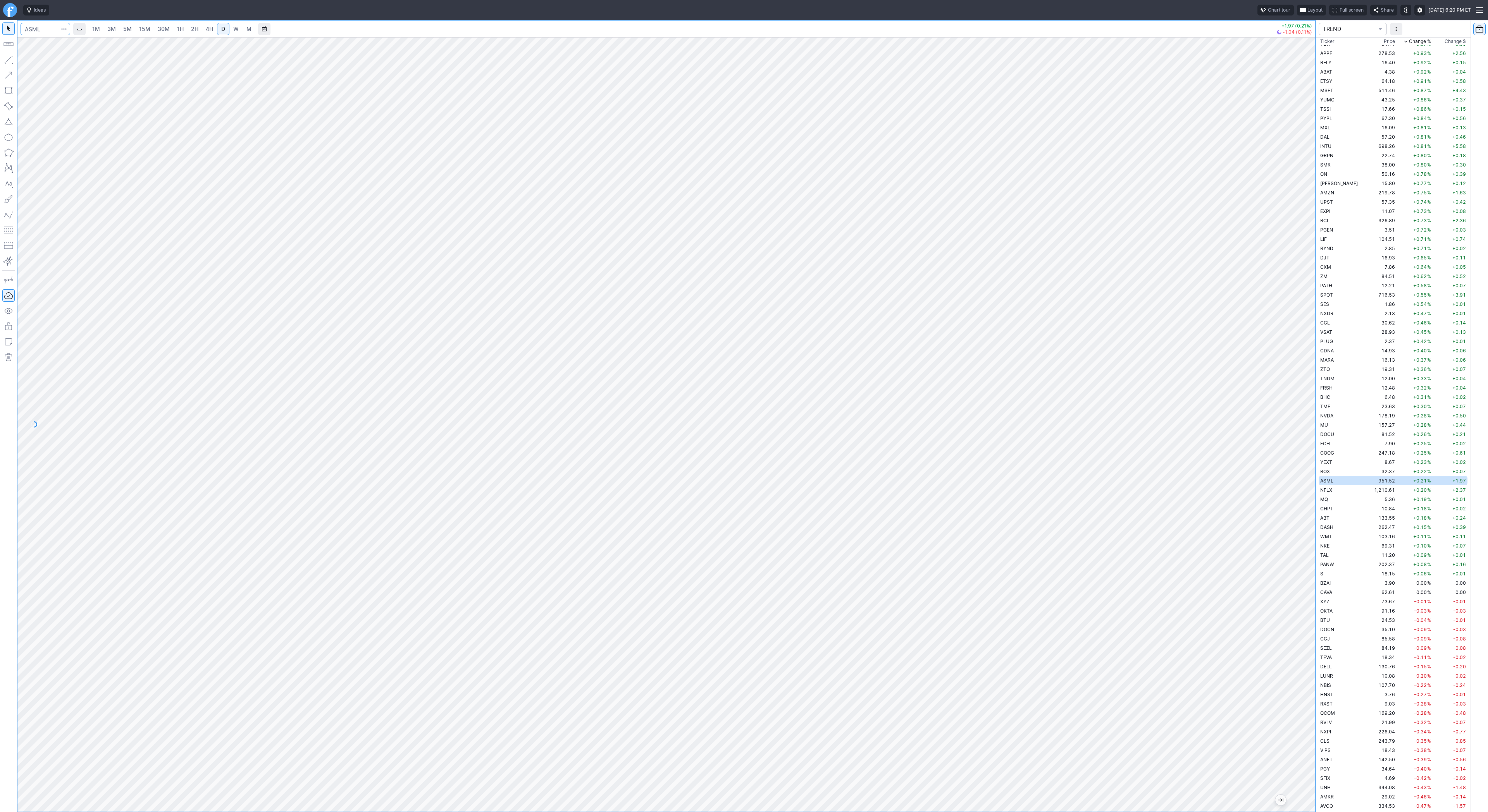
click at [49, 30] on input "Search" at bounding box center [45, 28] width 50 height 13
click at [1332, 490] on td "NFLX" at bounding box center [1343, 491] width 49 height 10
click at [235, 29] on span "W" at bounding box center [237, 28] width 6 height 7
click at [37, 61] on span "Line" at bounding box center [45, 61] width 31 height 8
drag, startPoint x: 38, startPoint y: 61, endPoint x: 44, endPoint y: 69, distance: 10.0
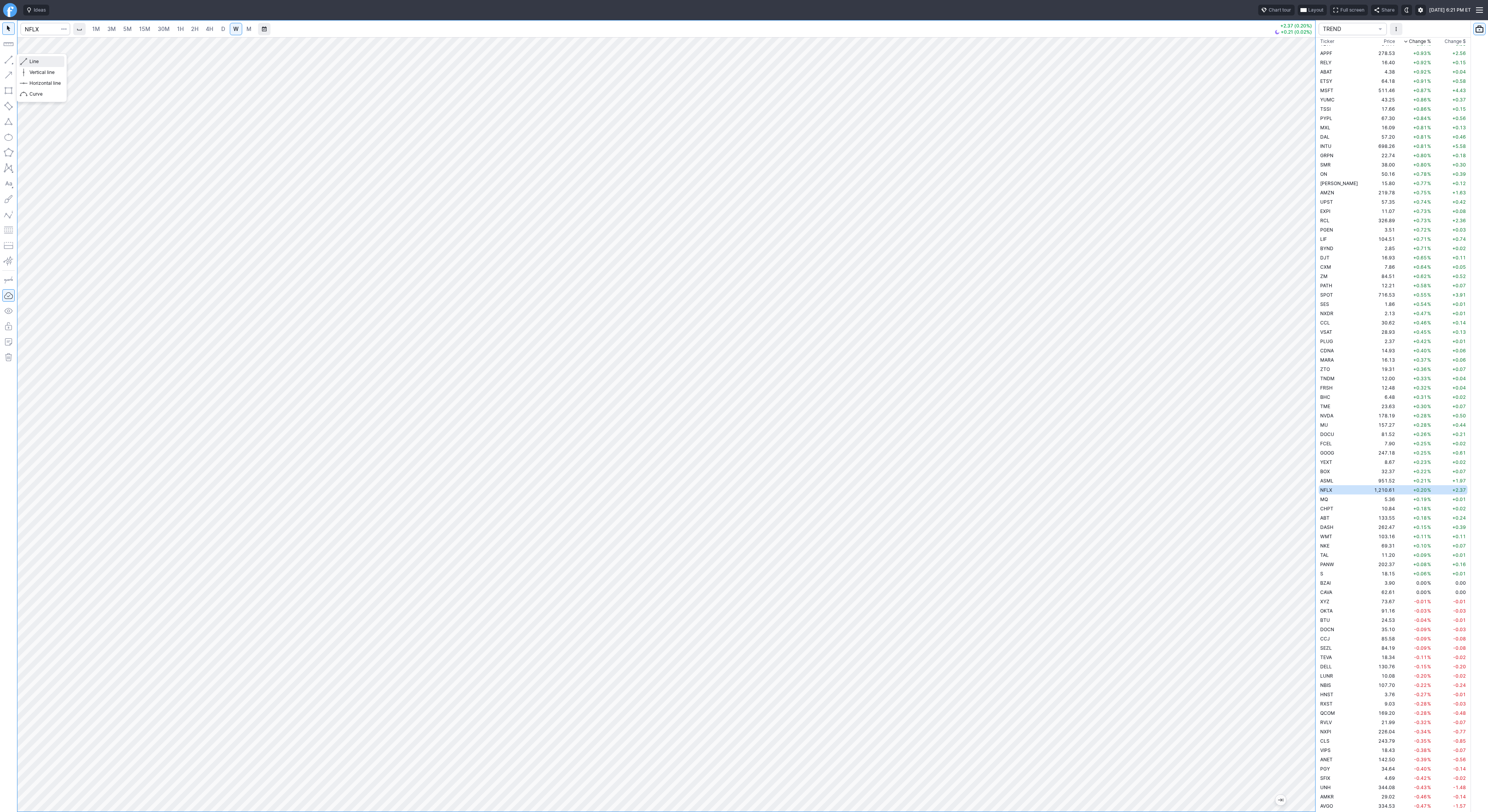
click at [39, 61] on span "Line" at bounding box center [45, 61] width 31 height 8
click at [31, 62] on span "Line" at bounding box center [45, 61] width 31 height 8
click at [34, 61] on span "Line" at bounding box center [45, 61] width 31 height 8
click at [43, 61] on span "Line" at bounding box center [45, 61] width 31 height 8
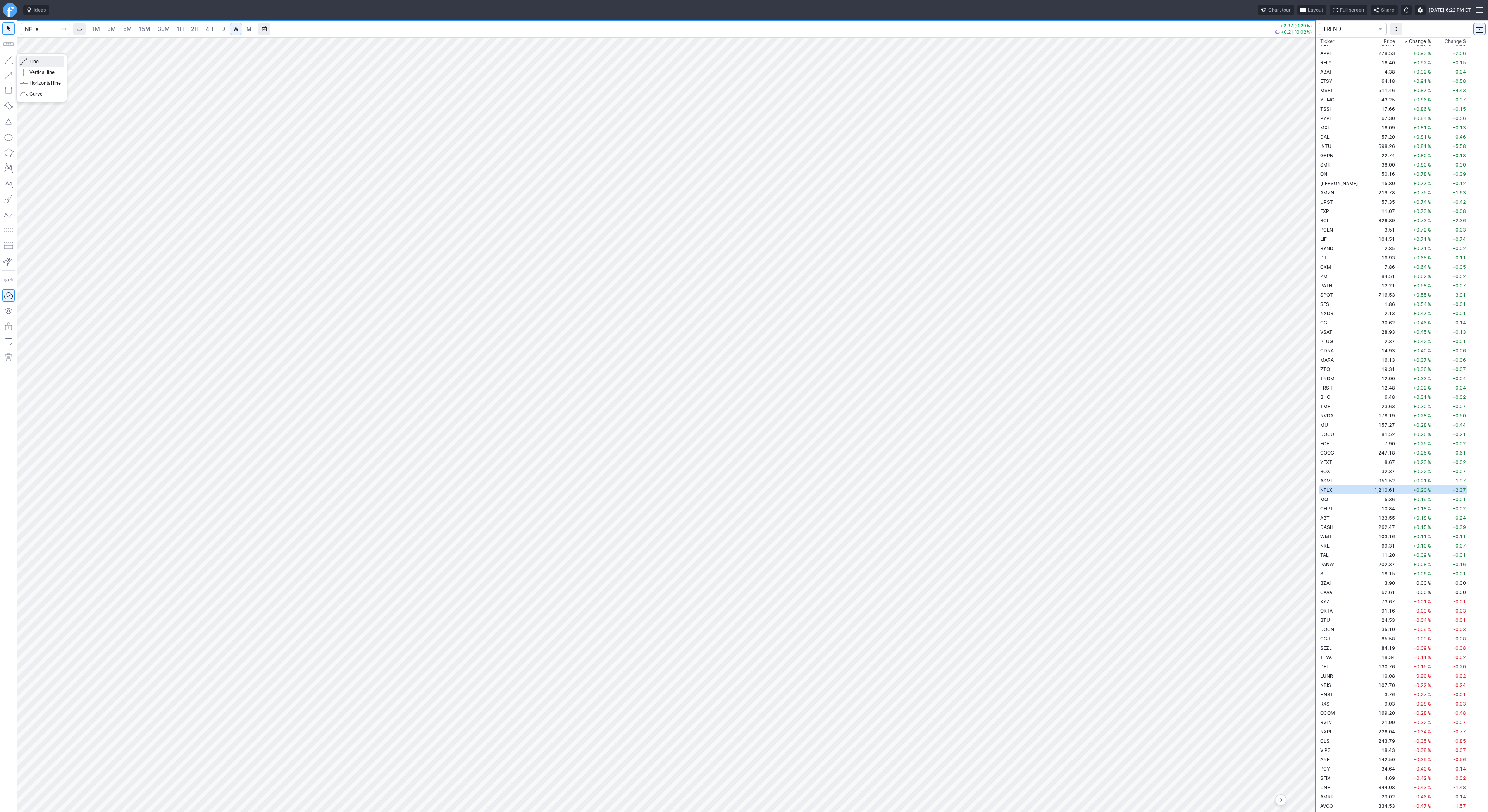
drag, startPoint x: 35, startPoint y: 59, endPoint x: 58, endPoint y: 86, distance: 35.5
click at [35, 60] on span "Line" at bounding box center [45, 61] width 31 height 8
click at [33, 62] on span "Line" at bounding box center [45, 61] width 31 height 8
click at [32, 59] on span "Line" at bounding box center [45, 61] width 31 height 8
click at [1346, 500] on td "MQ" at bounding box center [1343, 499] width 49 height 10
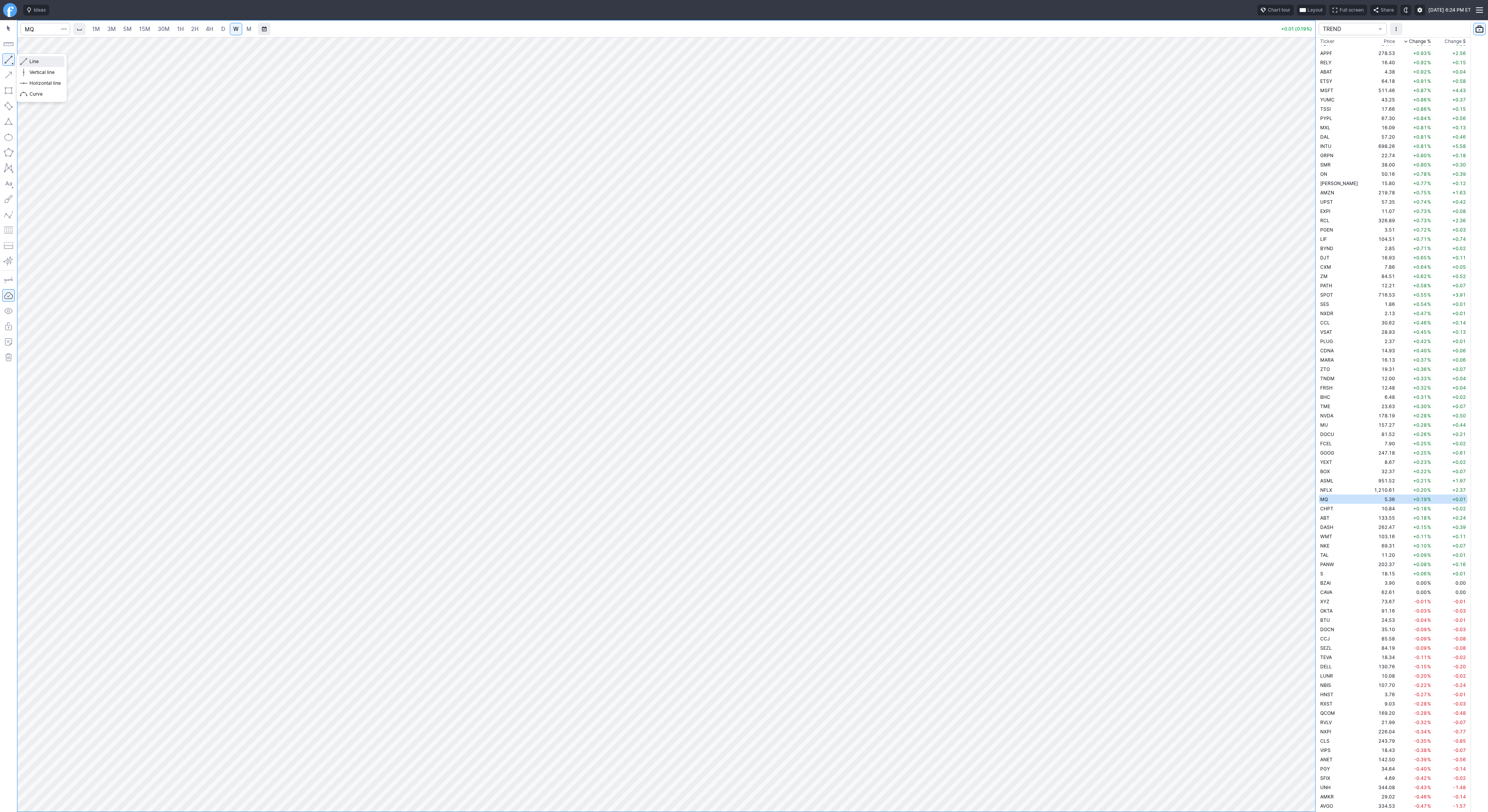
drag, startPoint x: 41, startPoint y: 62, endPoint x: 44, endPoint y: 77, distance: 15.3
click at [41, 62] on span "Line" at bounding box center [45, 61] width 31 height 8
click at [33, 61] on span "Line" at bounding box center [45, 61] width 31 height 8
drag, startPoint x: 32, startPoint y: 60, endPoint x: 42, endPoint y: 82, distance: 24.2
click at [33, 61] on span "Line" at bounding box center [45, 61] width 31 height 8
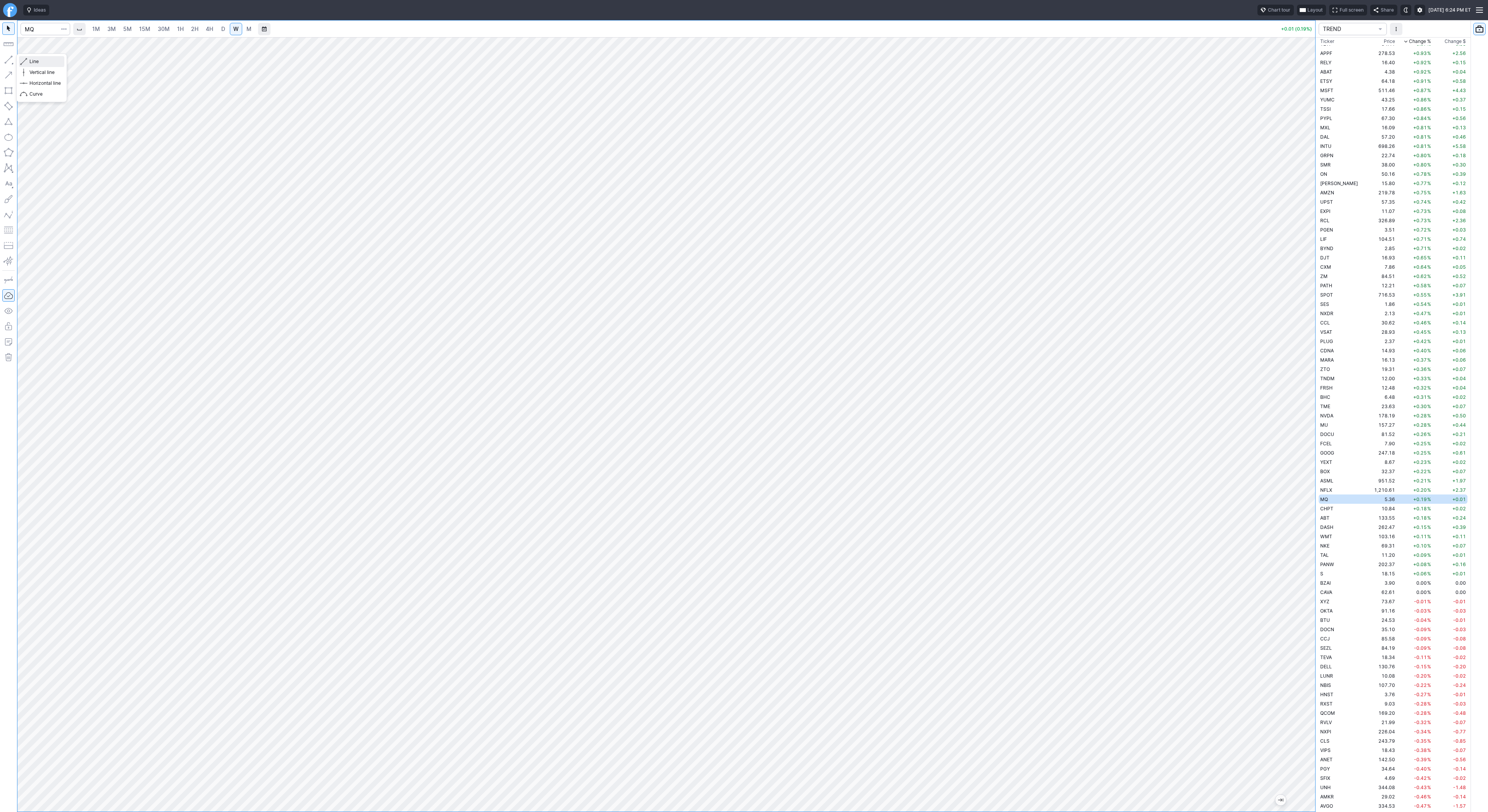
click at [37, 57] on span "Line" at bounding box center [45, 61] width 31 height 8
click at [1333, 506] on td "CHPT" at bounding box center [1343, 509] width 49 height 10
click at [222, 30] on span "D" at bounding box center [223, 28] width 4 height 7
click at [1332, 516] on td "ABT" at bounding box center [1343, 518] width 49 height 10
click at [1333, 538] on td "WMT" at bounding box center [1343, 536] width 49 height 10
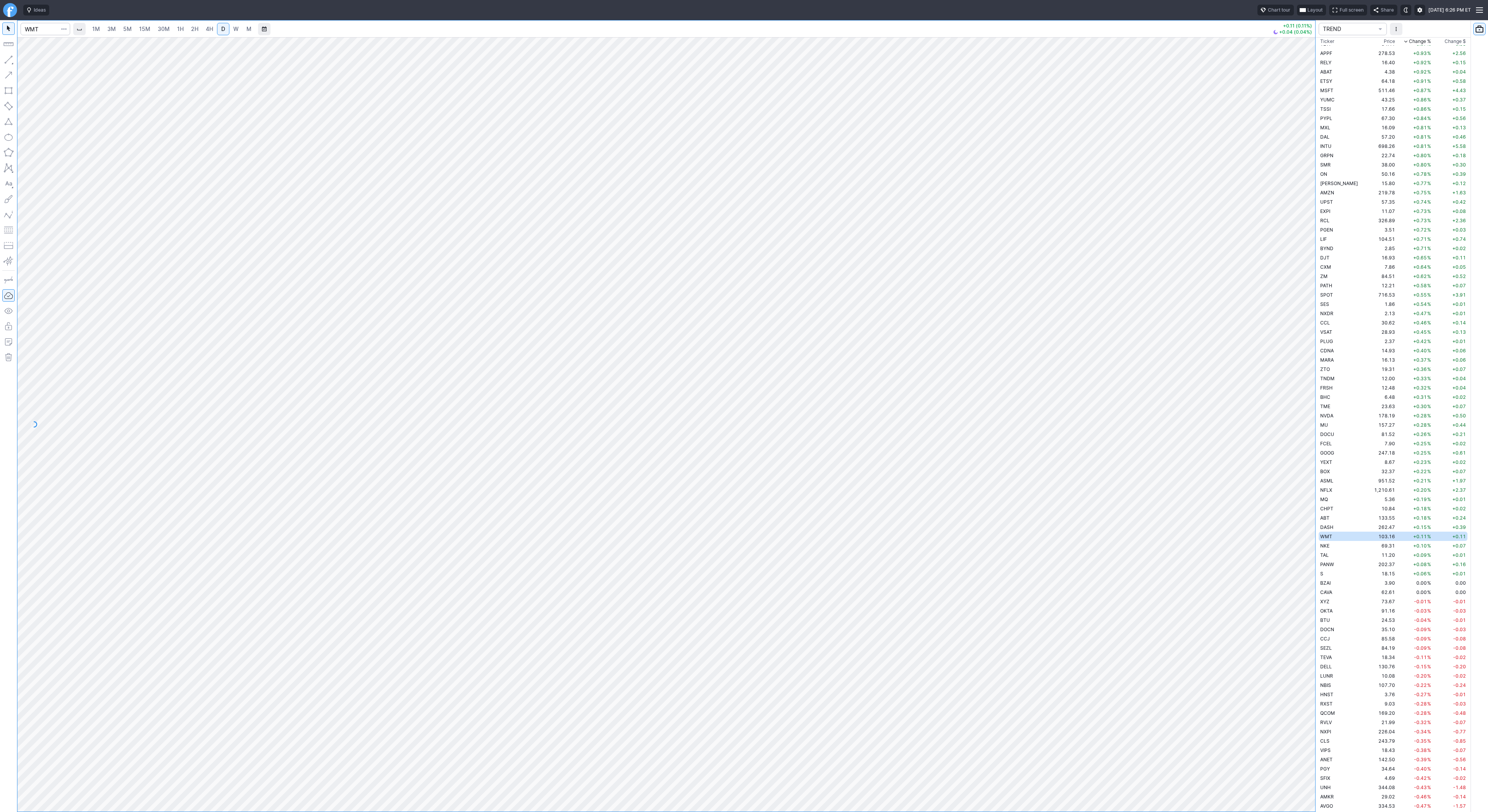
click at [234, 29] on span "W" at bounding box center [237, 28] width 6 height 7
click at [36, 61] on span "Line" at bounding box center [45, 61] width 31 height 8
click at [42, 60] on span "Line" at bounding box center [45, 61] width 31 height 8
click at [5, 55] on button "button" at bounding box center [8, 59] width 13 height 13
click at [41, 59] on span "Line" at bounding box center [45, 61] width 31 height 8
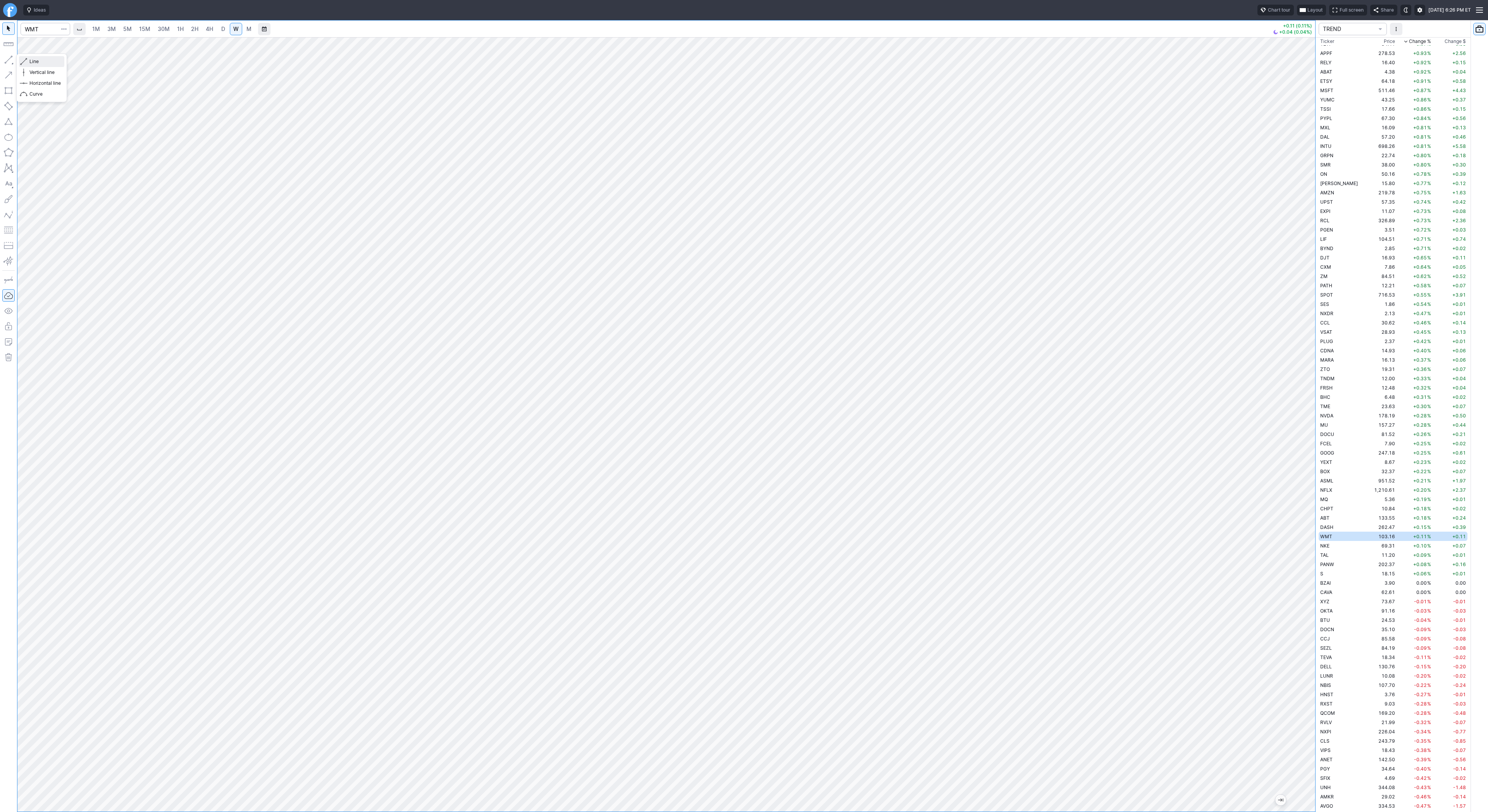
click at [36, 59] on span "Line" at bounding box center [45, 61] width 31 height 8
click at [38, 26] on input "Search" at bounding box center [45, 28] width 50 height 13
type input "bmnr"
click at [196, 30] on span "2H" at bounding box center [195, 28] width 8 height 7
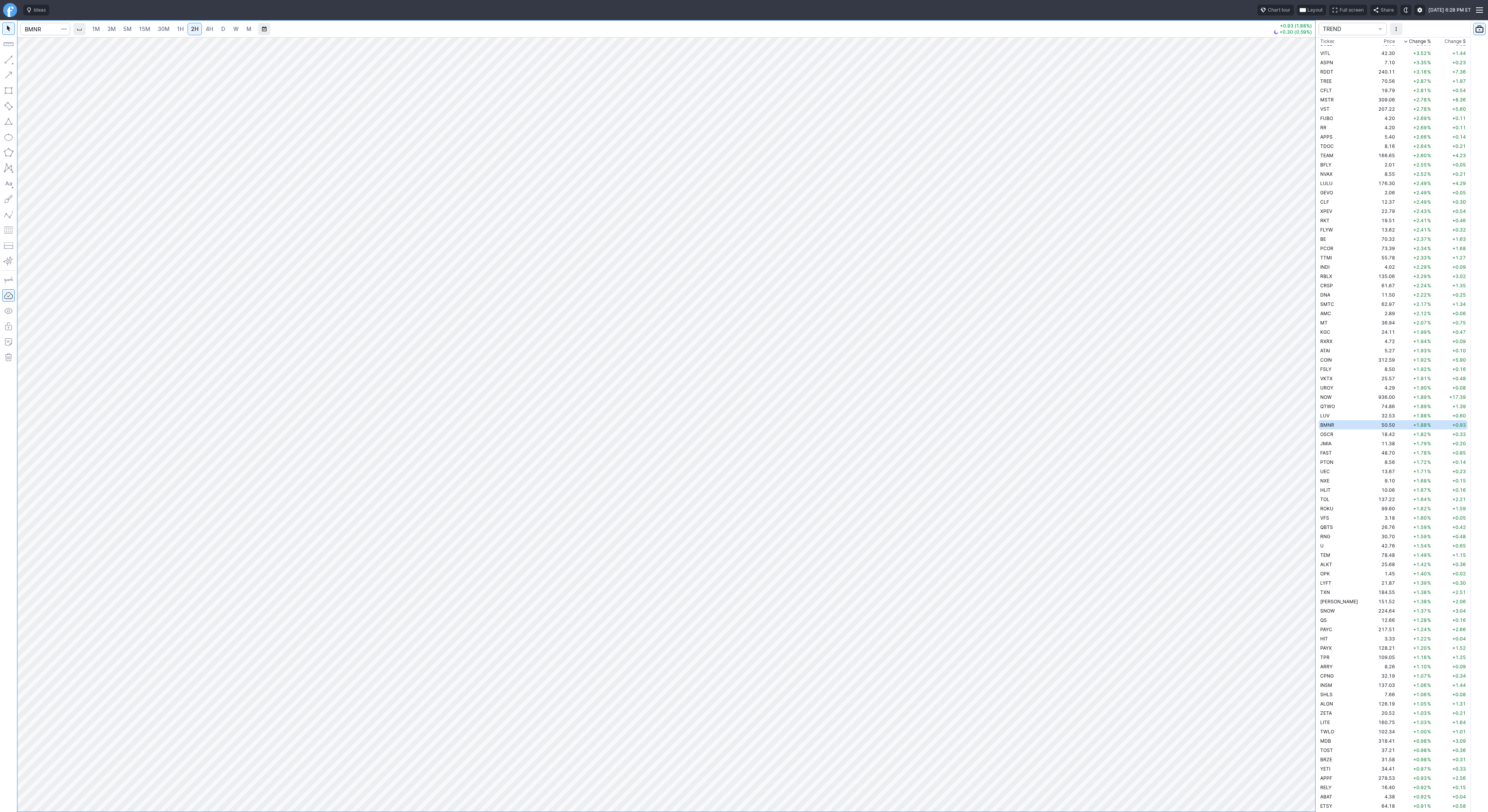
drag, startPoint x: 1303, startPoint y: 621, endPoint x: 1299, endPoint y: 498, distance: 123.1
click at [1302, 495] on div at bounding box center [1307, 423] width 17 height 756
drag, startPoint x: 24, startPoint y: 60, endPoint x: 42, endPoint y: 91, distance: 35.8
click at [24, 60] on span "button" at bounding box center [24, 61] width 5 height 11
click at [29, 62] on span "Line" at bounding box center [45, 61] width 31 height 8
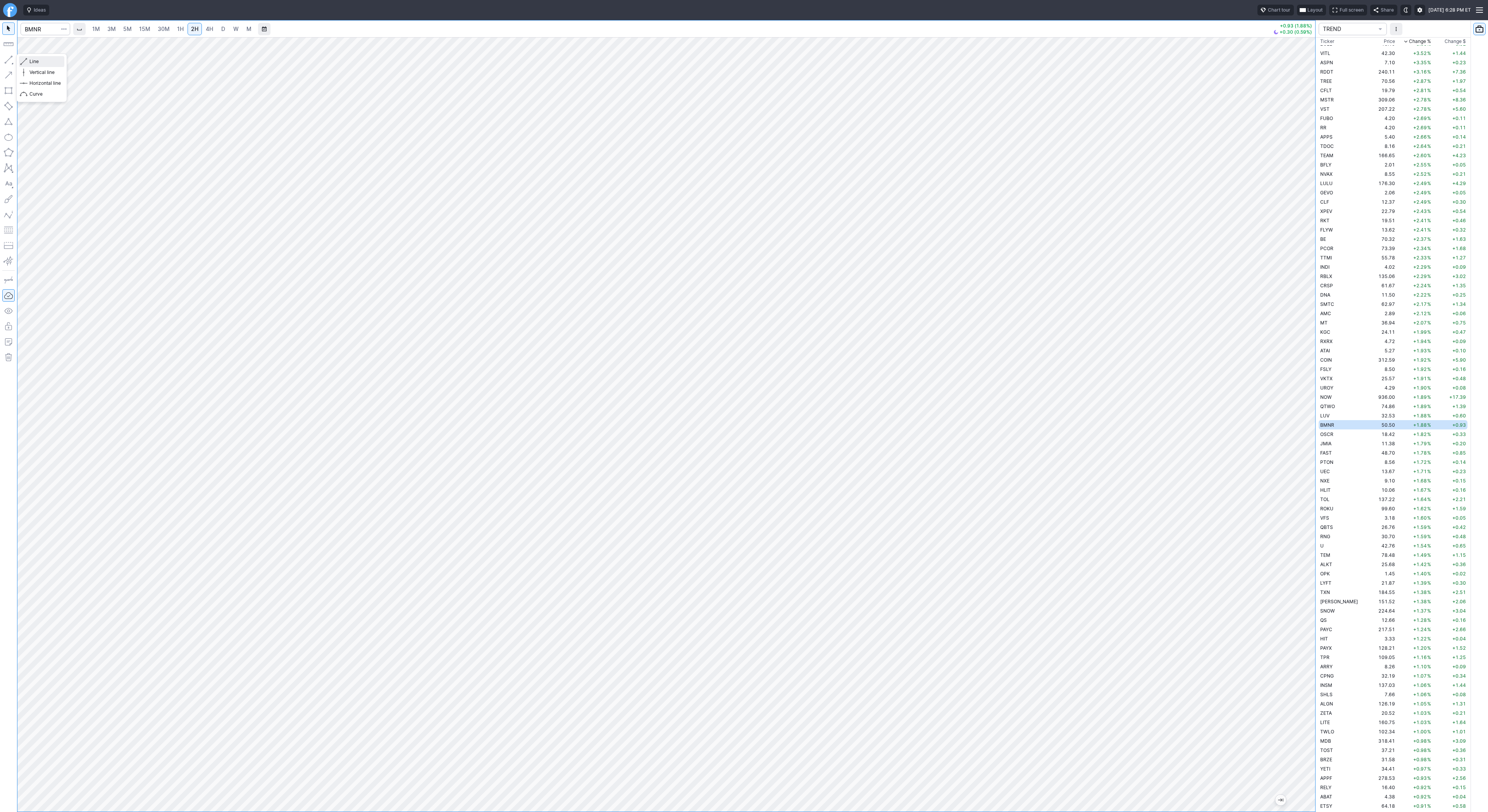
drag, startPoint x: 33, startPoint y: 61, endPoint x: 33, endPoint y: 70, distance: 9.0
click at [33, 64] on span "Line" at bounding box center [45, 61] width 31 height 8
click at [9, 59] on button "button" at bounding box center [8, 59] width 13 height 13
click at [30, 25] on input "Search" at bounding box center [45, 28] width 50 height 13
type input "qs"
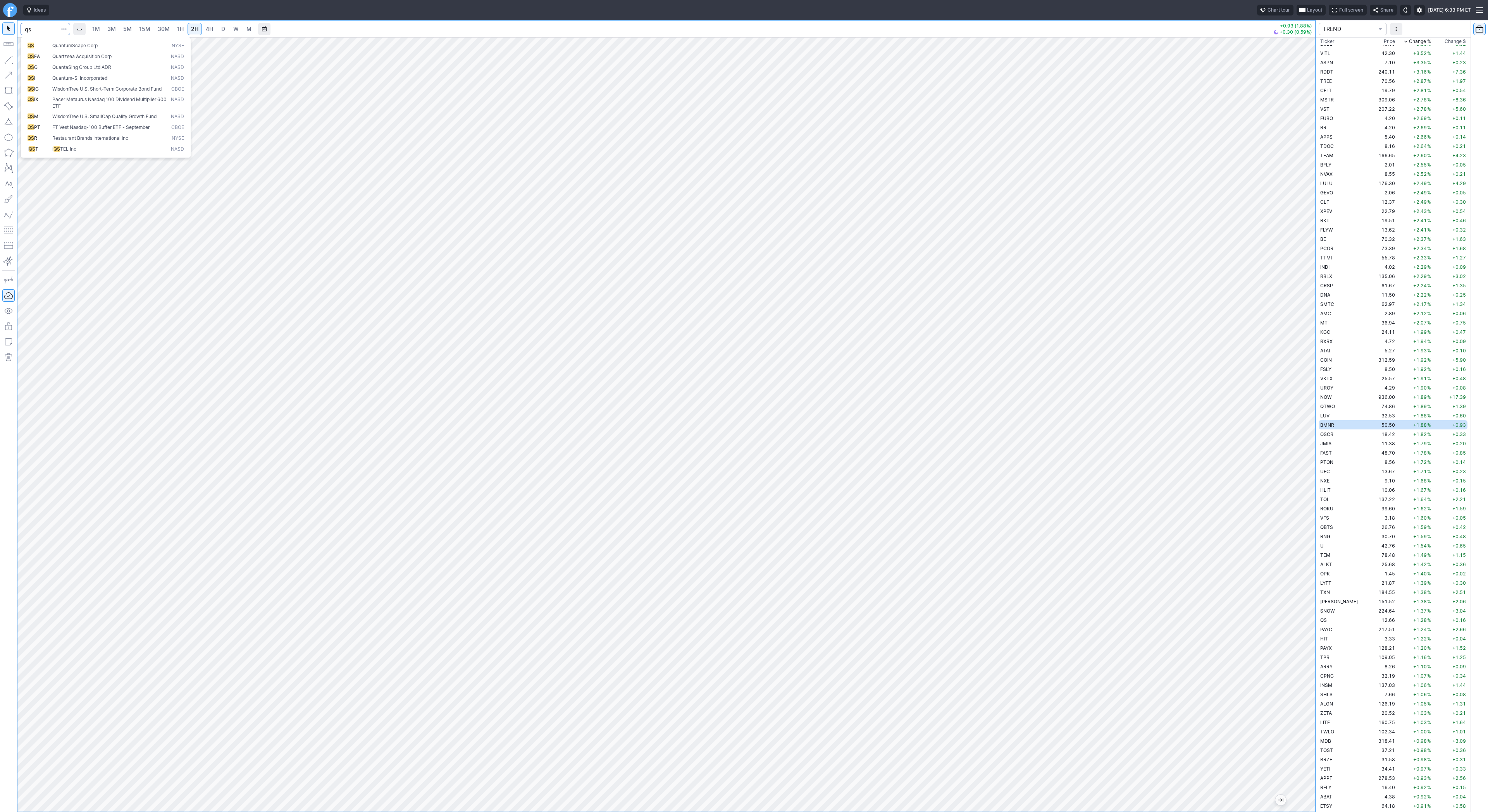
click at [35, 40] on button "QS QuantumScape Corp NYSE" at bounding box center [106, 45] width 164 height 11
click at [223, 31] on span "D" at bounding box center [223, 28] width 4 height 7
drag, startPoint x: 30, startPoint y: 57, endPoint x: 39, endPoint y: 81, distance: 25.6
click at [30, 58] on span "Line" at bounding box center [45, 61] width 31 height 8
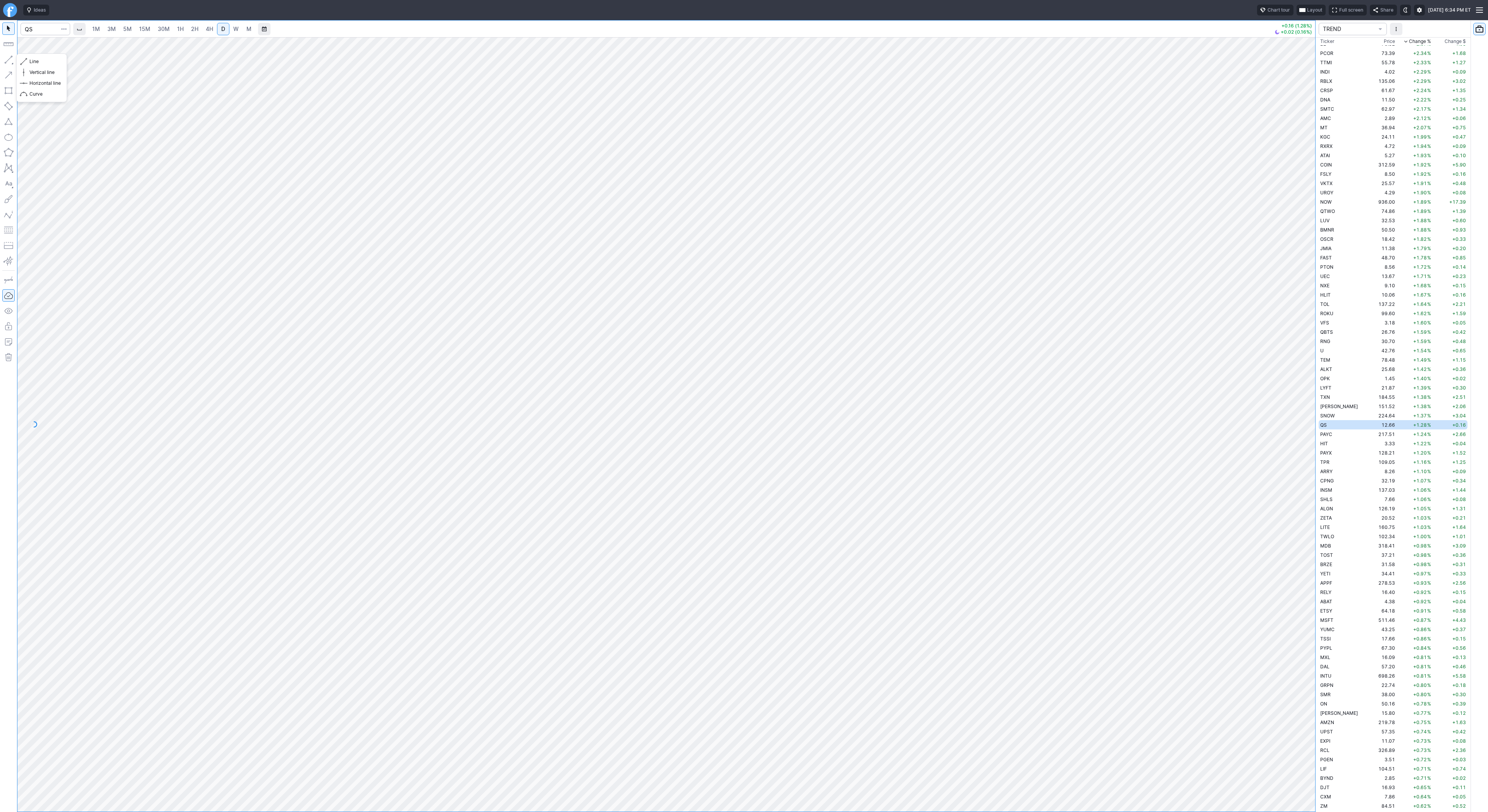
drag, startPoint x: 5, startPoint y: 58, endPoint x: 21, endPoint y: 83, distance: 29.7
click at [9, 66] on div at bounding box center [9, 417] width 18 height 793
click at [43, 61] on span "Line" at bounding box center [45, 61] width 31 height 8
drag, startPoint x: 36, startPoint y: 62, endPoint x: 56, endPoint y: 82, distance: 28.3
click at [37, 64] on span "Line" at bounding box center [45, 61] width 31 height 8
